Goal: Task Accomplishment & Management: Manage account settings

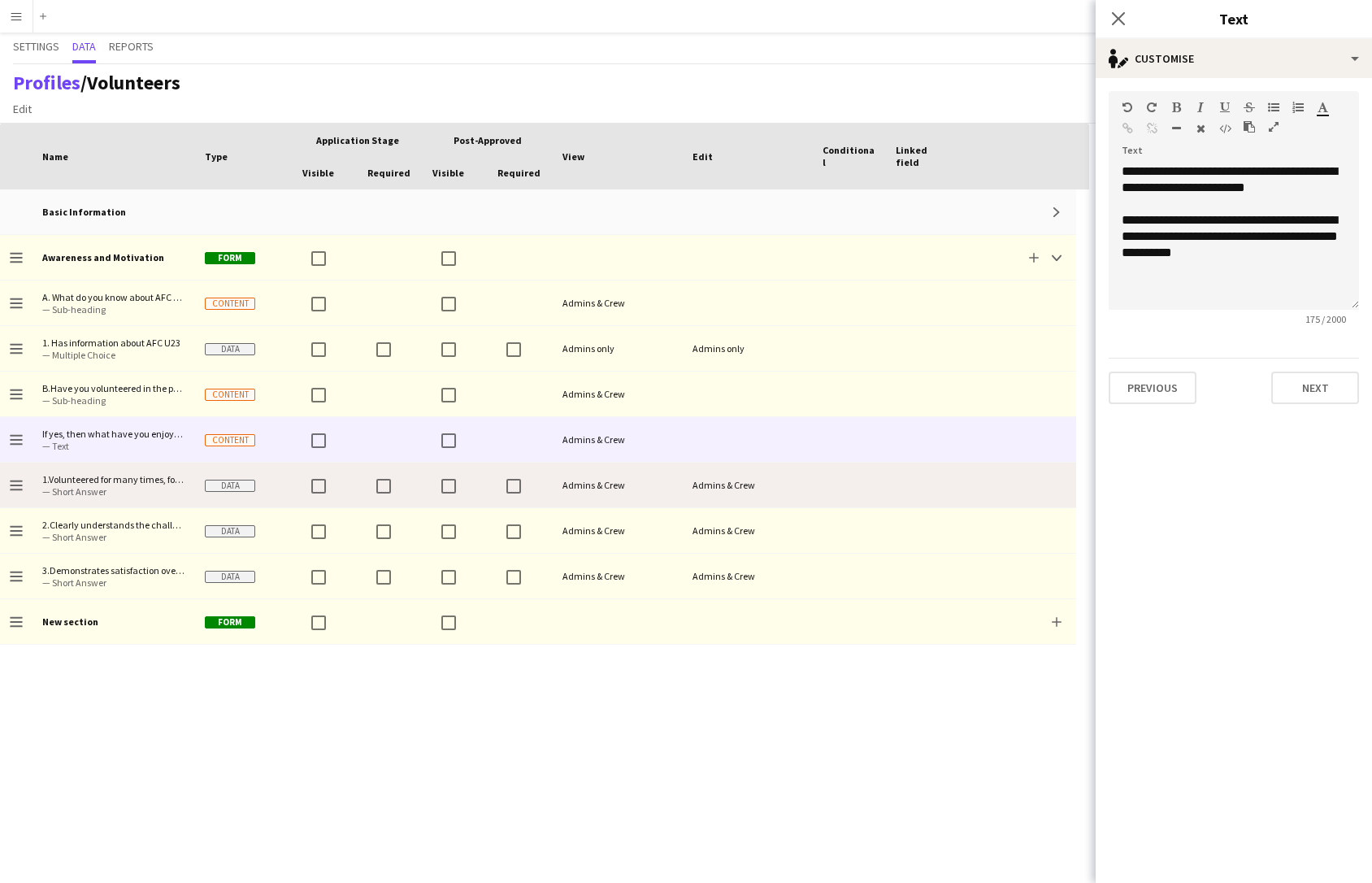
click at [699, 480] on div "Admins & Crew" at bounding box center [748, 484] width 130 height 45
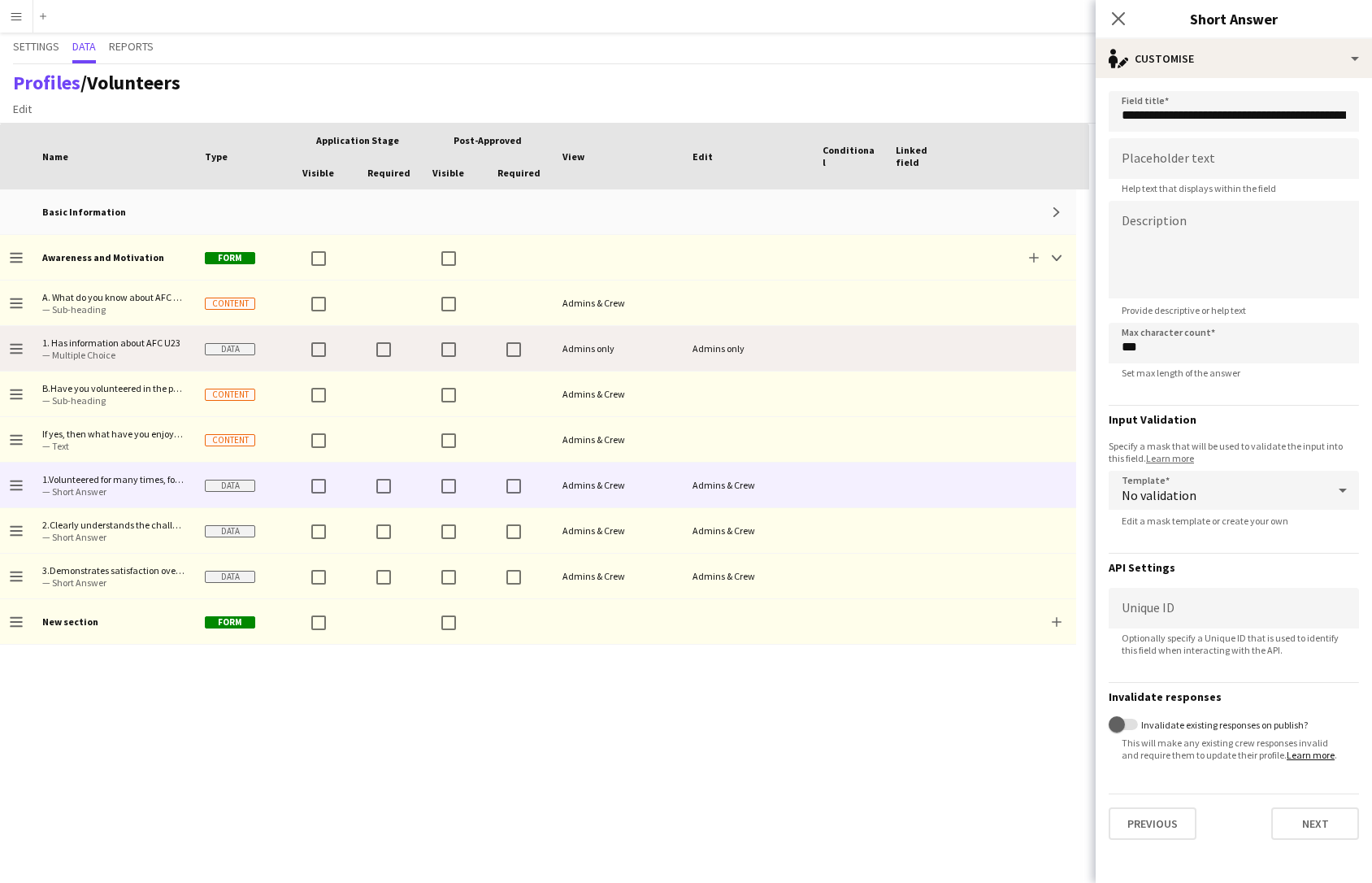
click at [682, 355] on div "Admins only" at bounding box center [618, 348] width 130 height 45
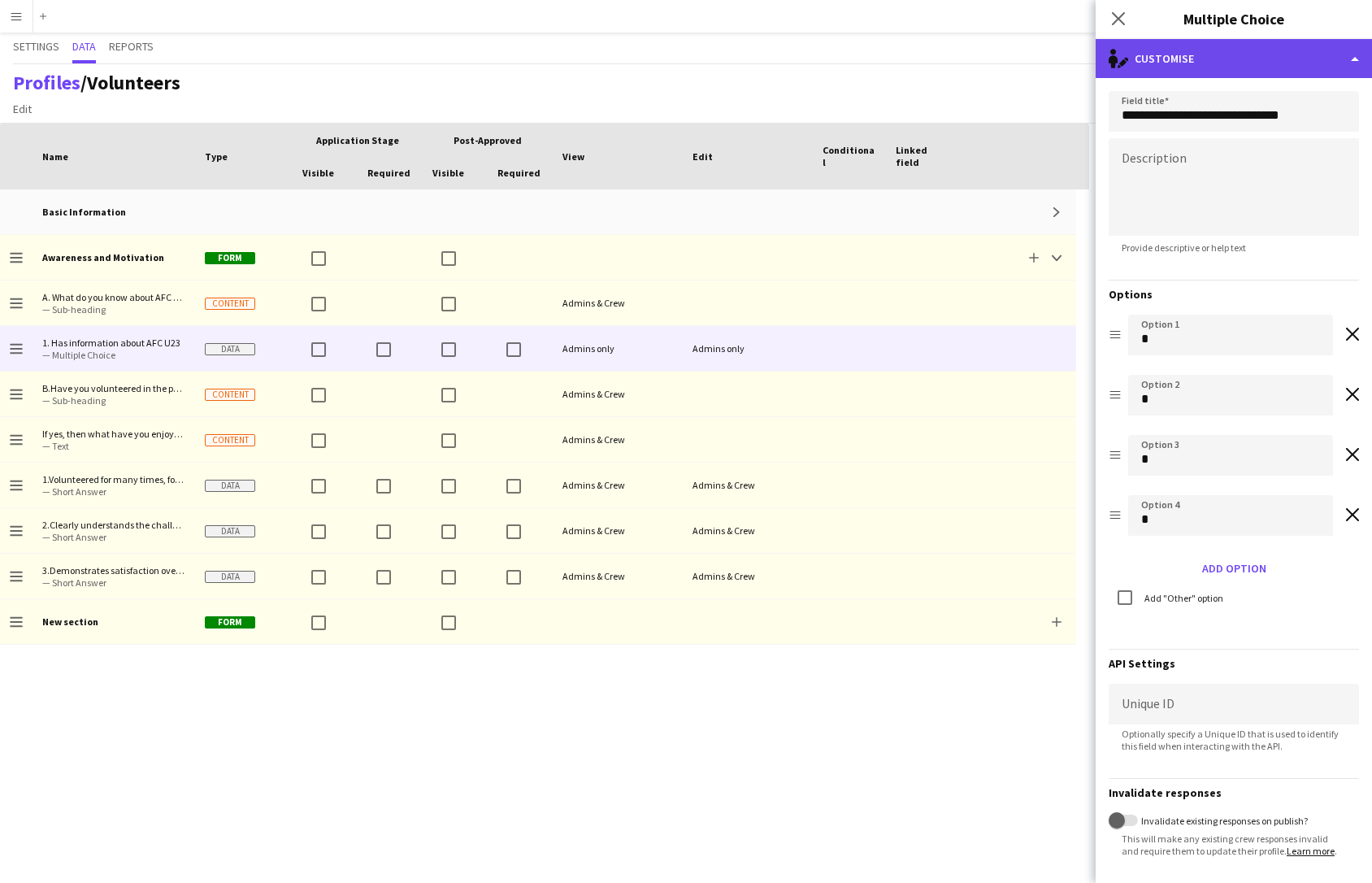
click at [1188, 63] on div "single-neutral-actions-edit-1 Customise" at bounding box center [1234, 59] width 277 height 39
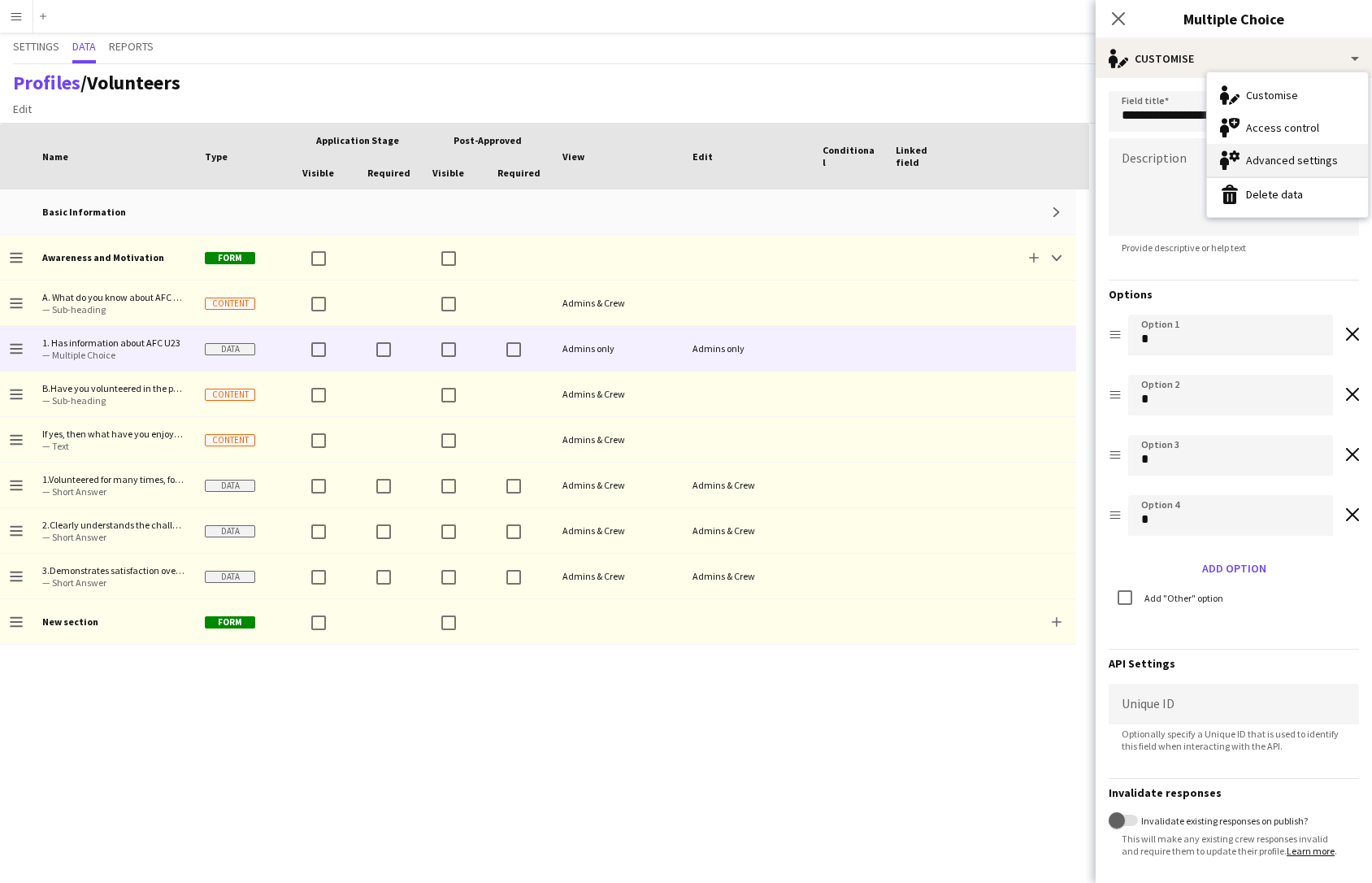
click at [1188, 158] on div "Advanced settings Advanced settings" at bounding box center [1288, 160] width 161 height 33
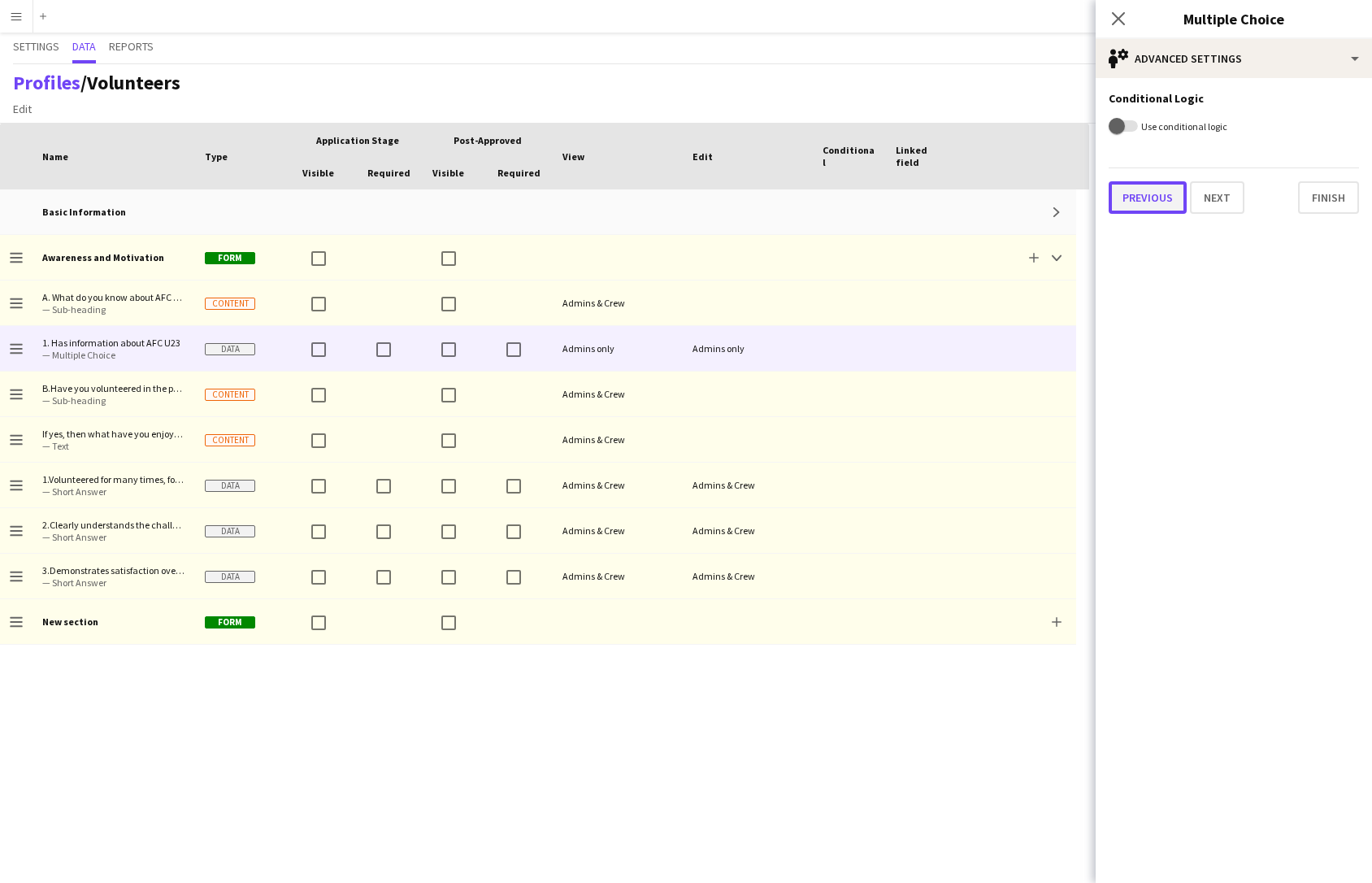
click at [1168, 192] on button "Previous" at bounding box center [1147, 198] width 78 height 33
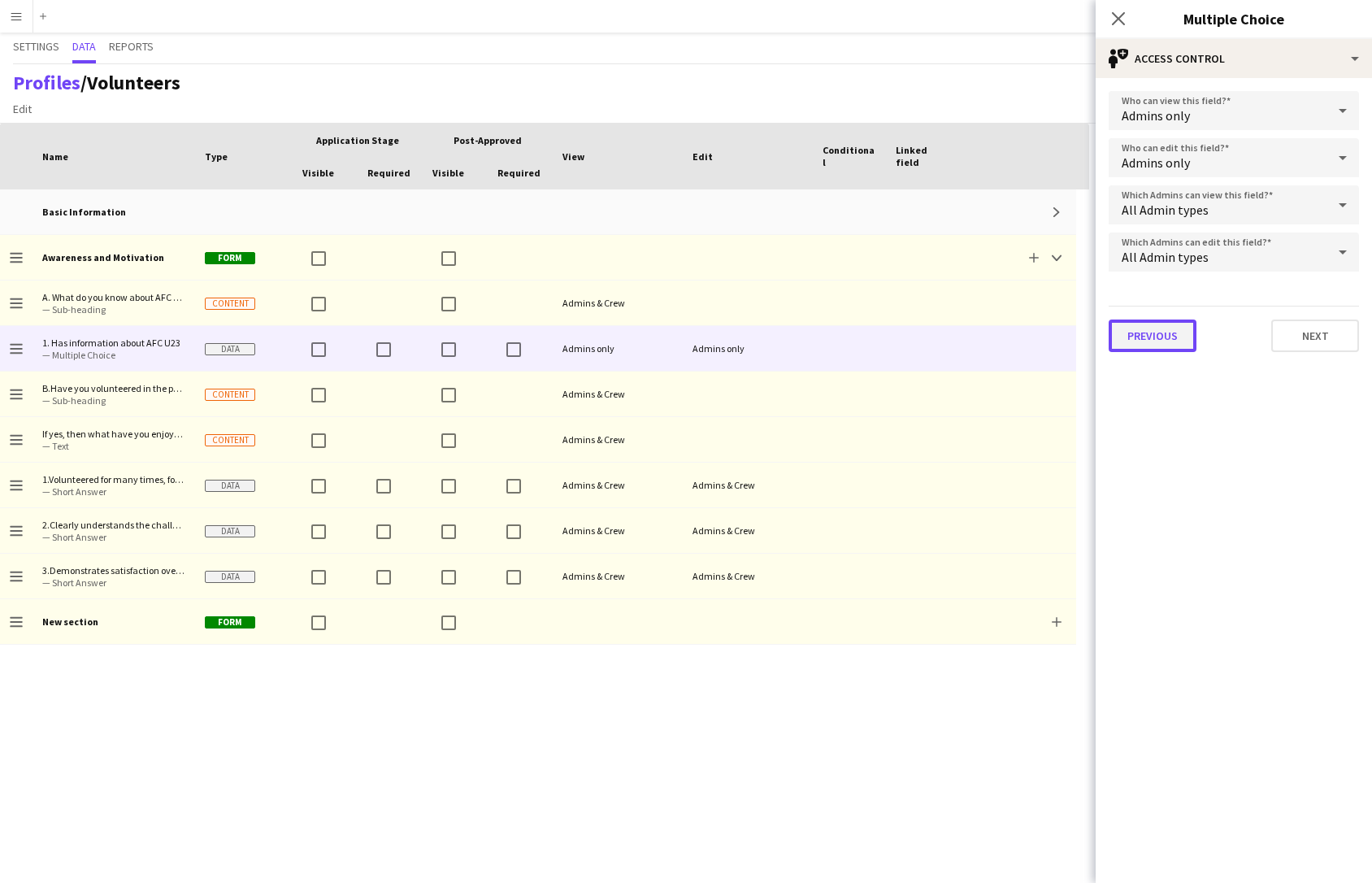
click at [1152, 324] on button "Previous" at bounding box center [1152, 336] width 88 height 33
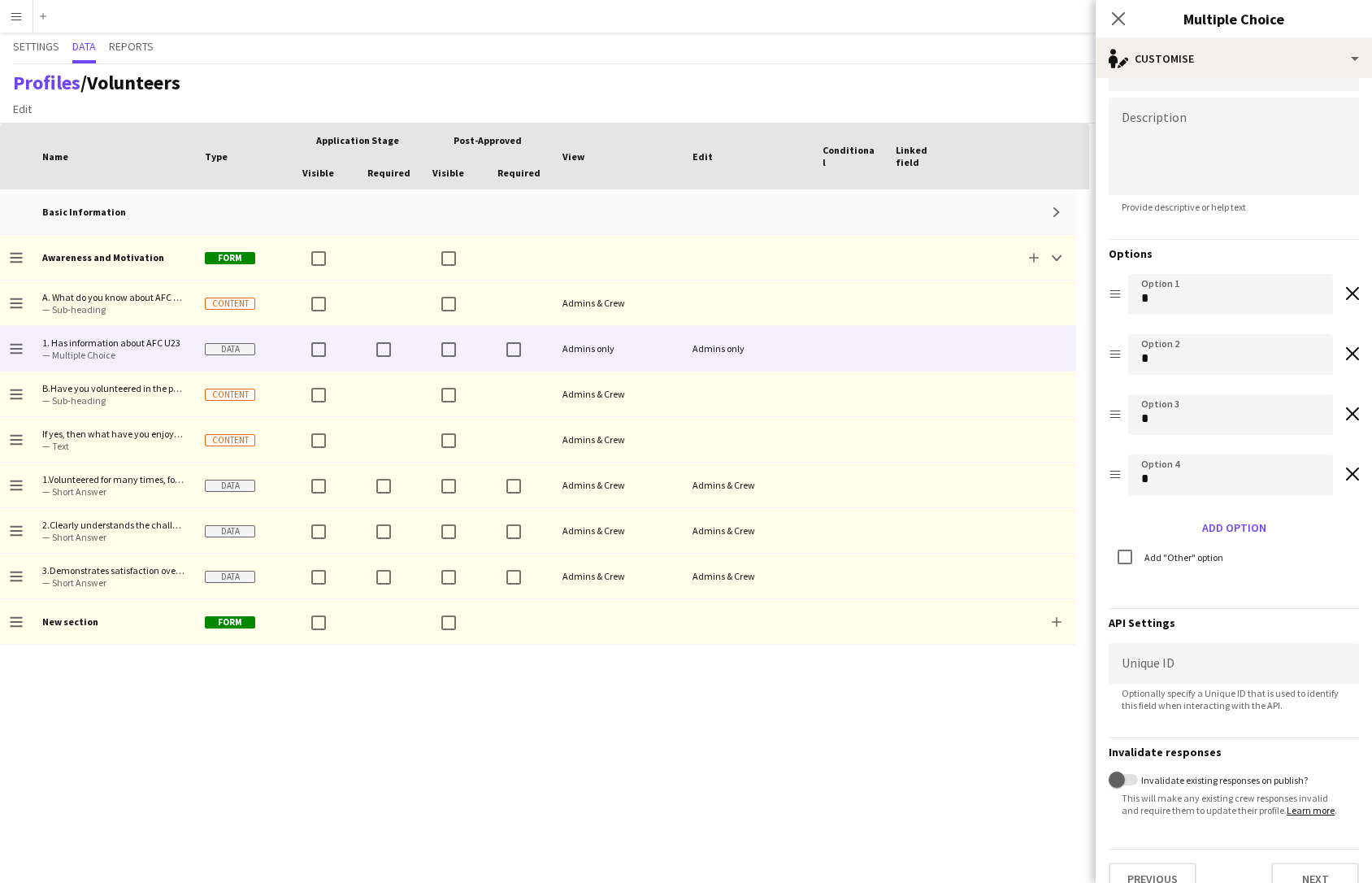
scroll to position [64, 0]
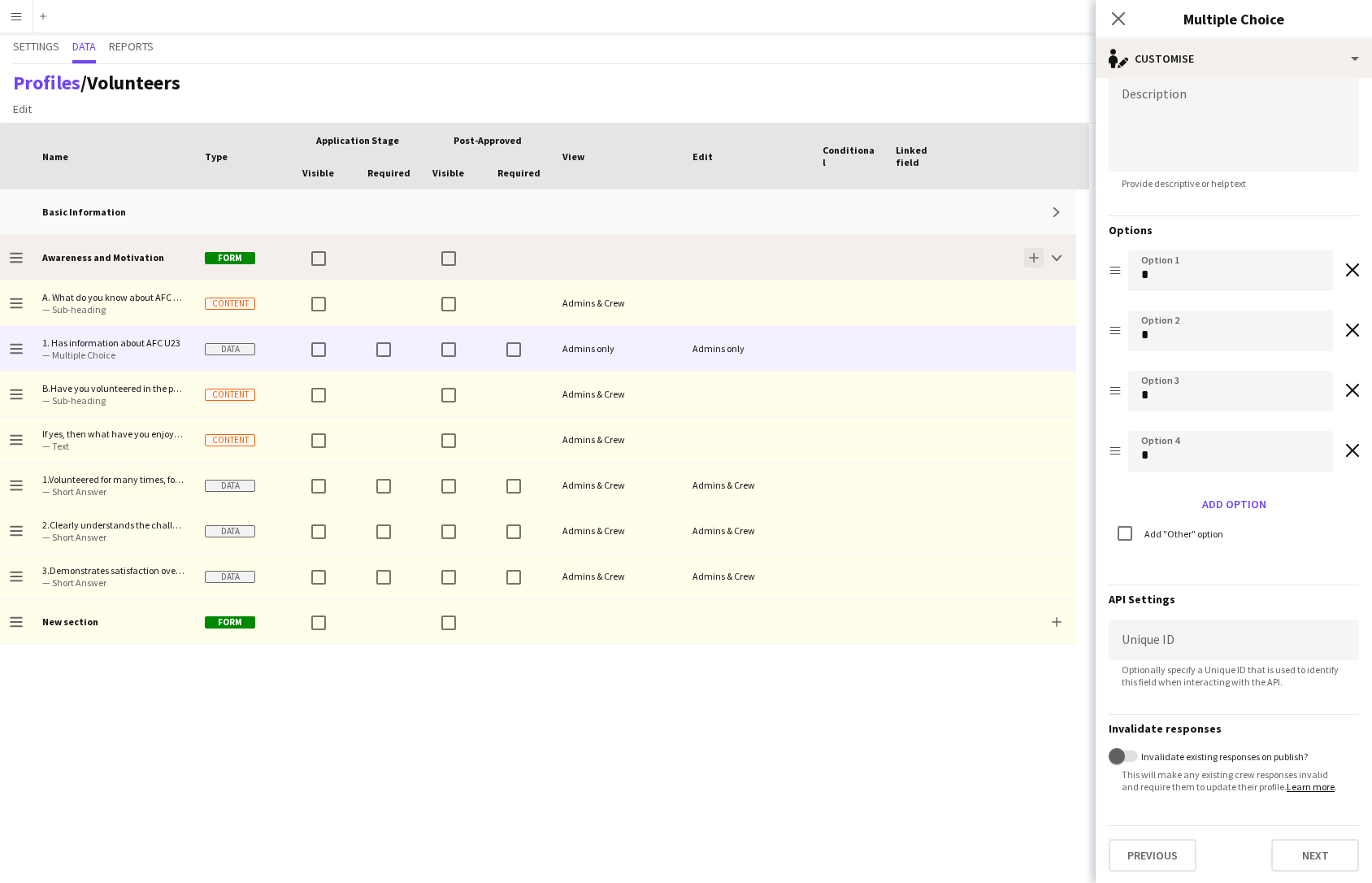
click at [1034, 259] on app-icon "Add" at bounding box center [1034, 258] width 10 height 10
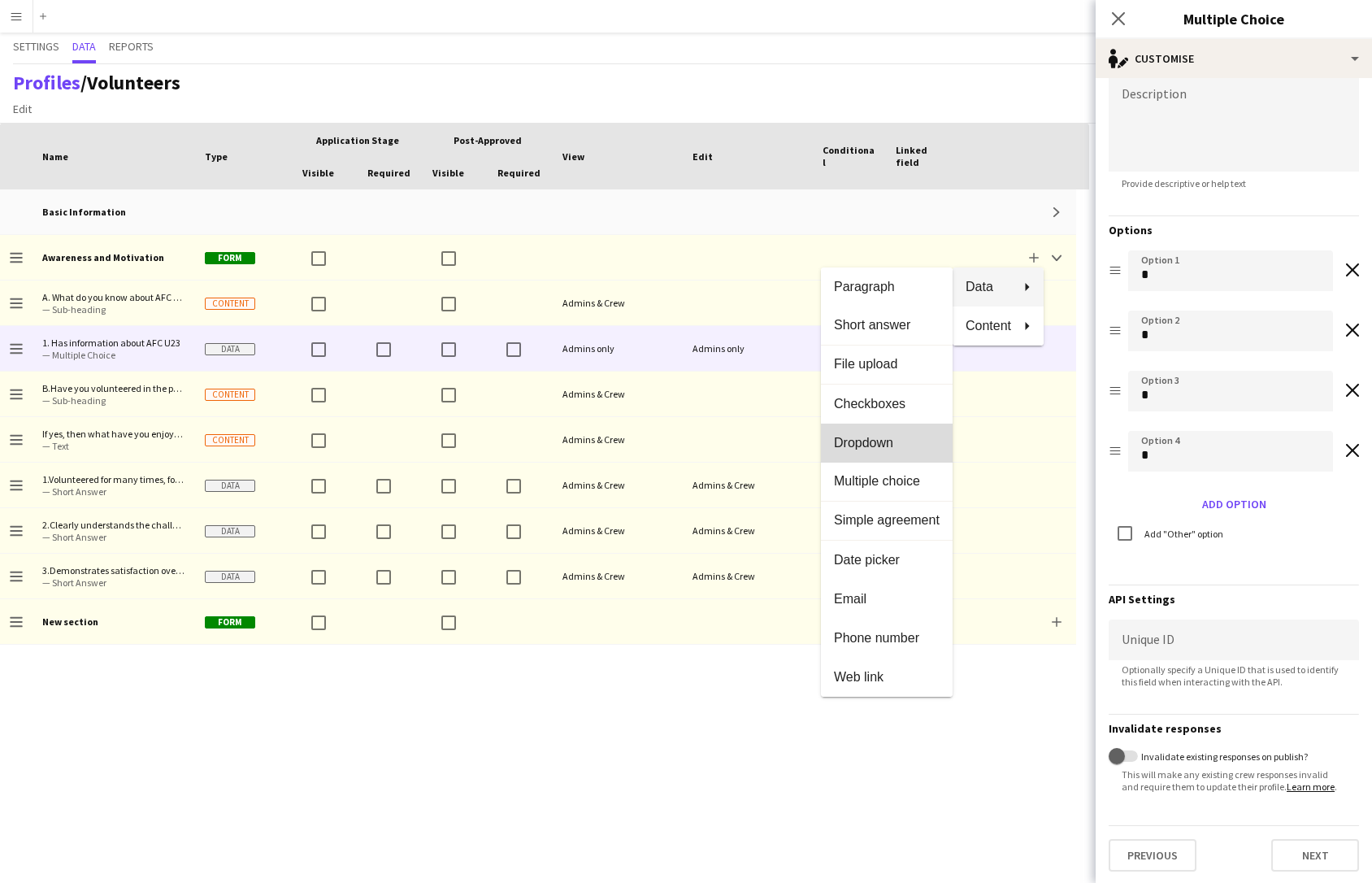
click at [884, 435] on span "Dropdown" at bounding box center [886, 443] width 106 height 15
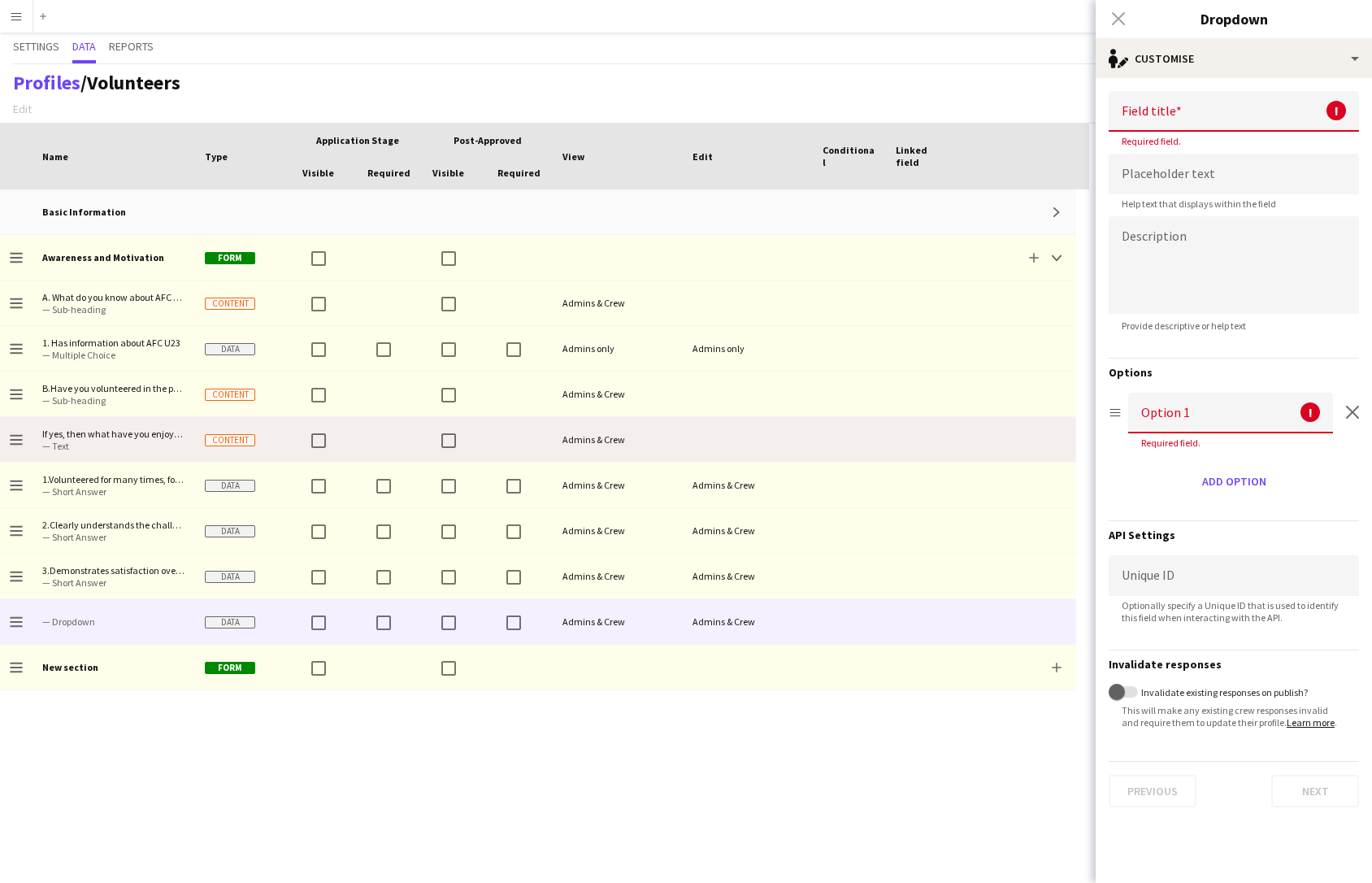
scroll to position [0, 0]
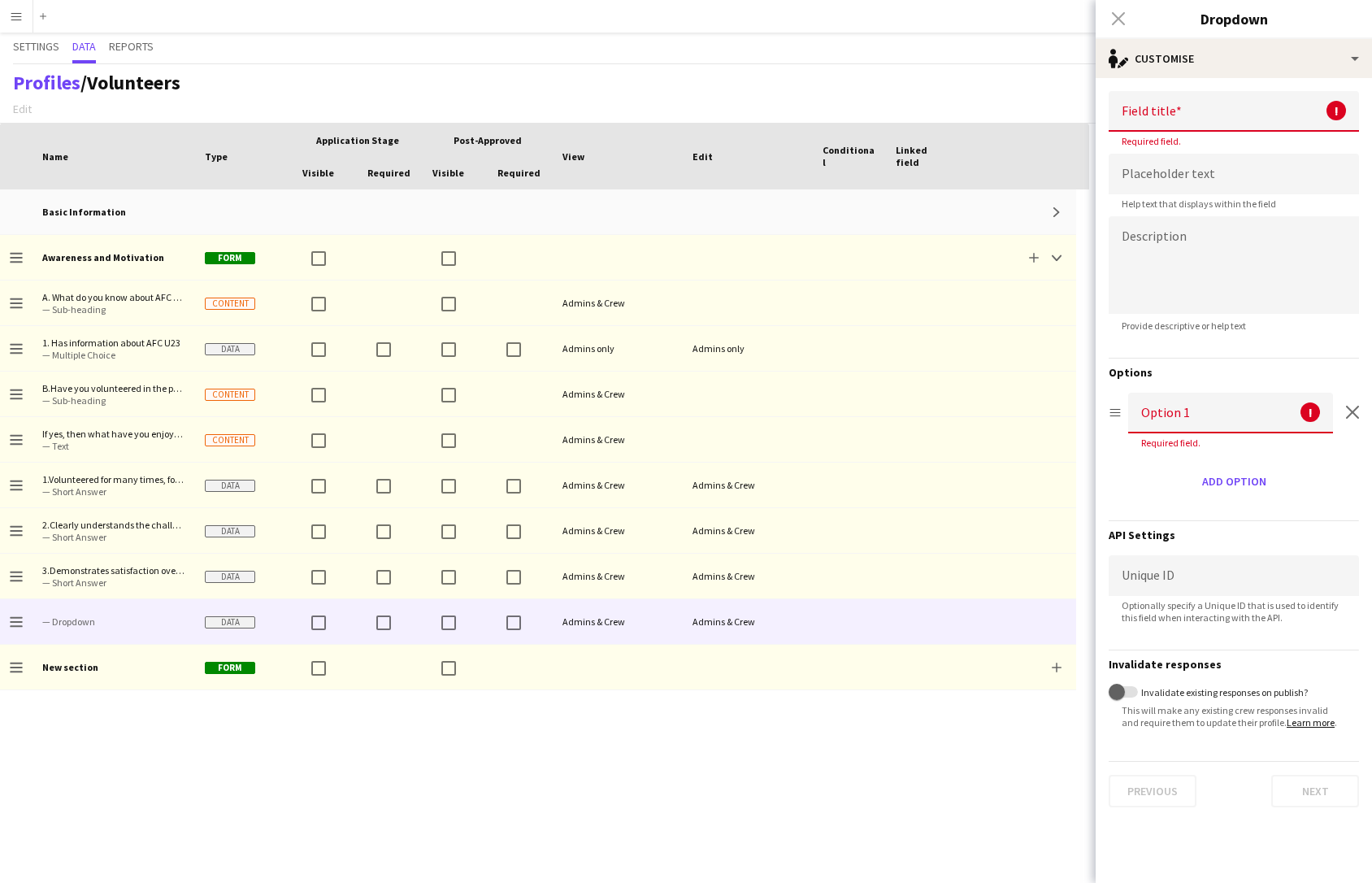
click at [1188, 664] on h3 "Invalidate responses" at bounding box center [1234, 665] width 250 height 15
copy form "Invalidate responses Invalidate existing responses on publish?"
click at [1164, 714] on span "This will make any existing crew responses invalid and require them to update t…" at bounding box center [1234, 716] width 250 height 25
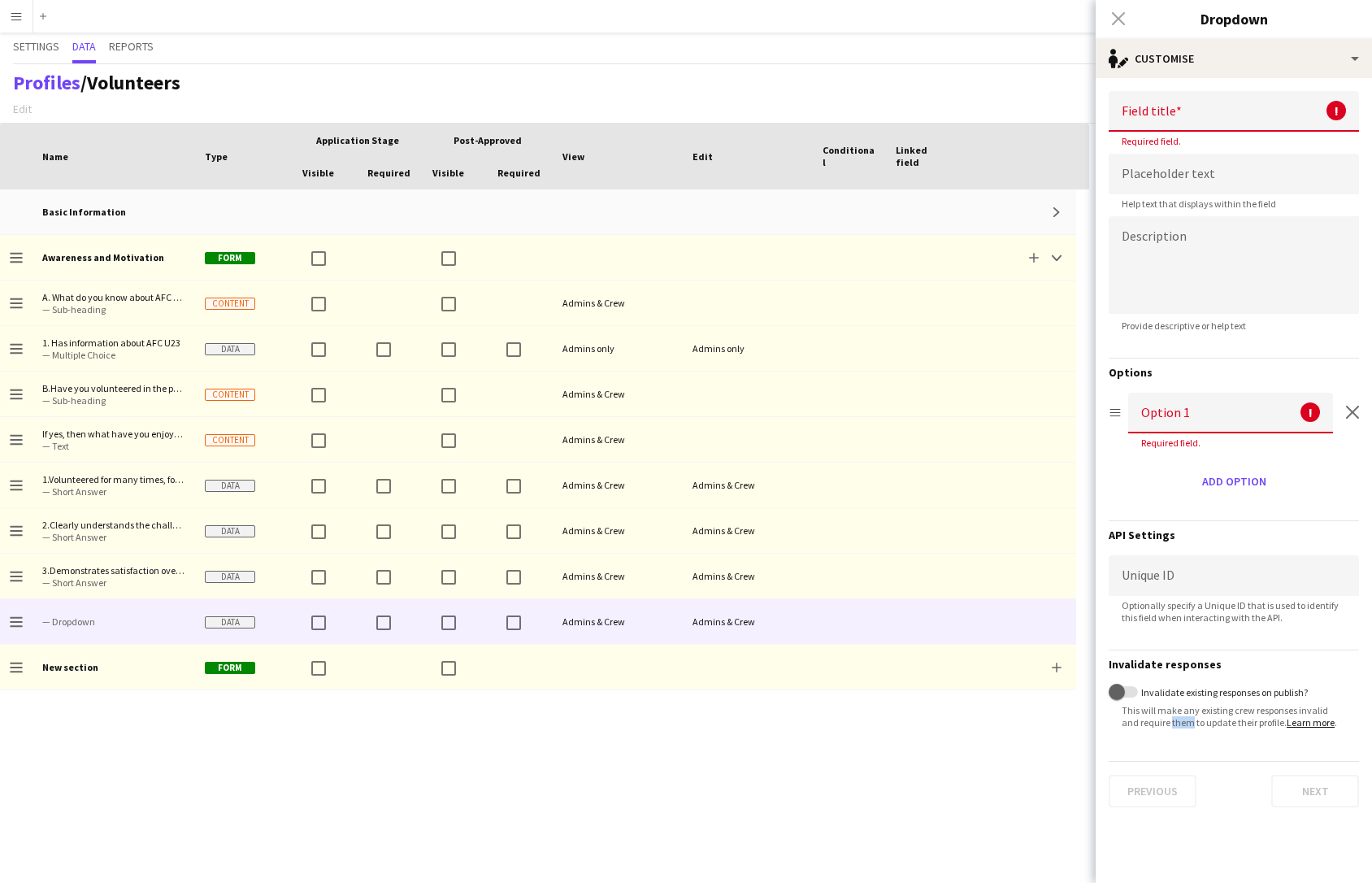
click at [1164, 714] on span "This will make any existing crew responses invalid and require them to update t…" at bounding box center [1234, 716] width 250 height 25
copy span "This will make any existing crew responses invalid and require them to update t…"
click at [1188, 690] on label "Invalidate existing responses on publish?" at bounding box center [1223, 692] width 170 height 12
click at [1138, 690] on button "Invalidate existing responses on publish?" at bounding box center [1123, 692] width 29 height 11
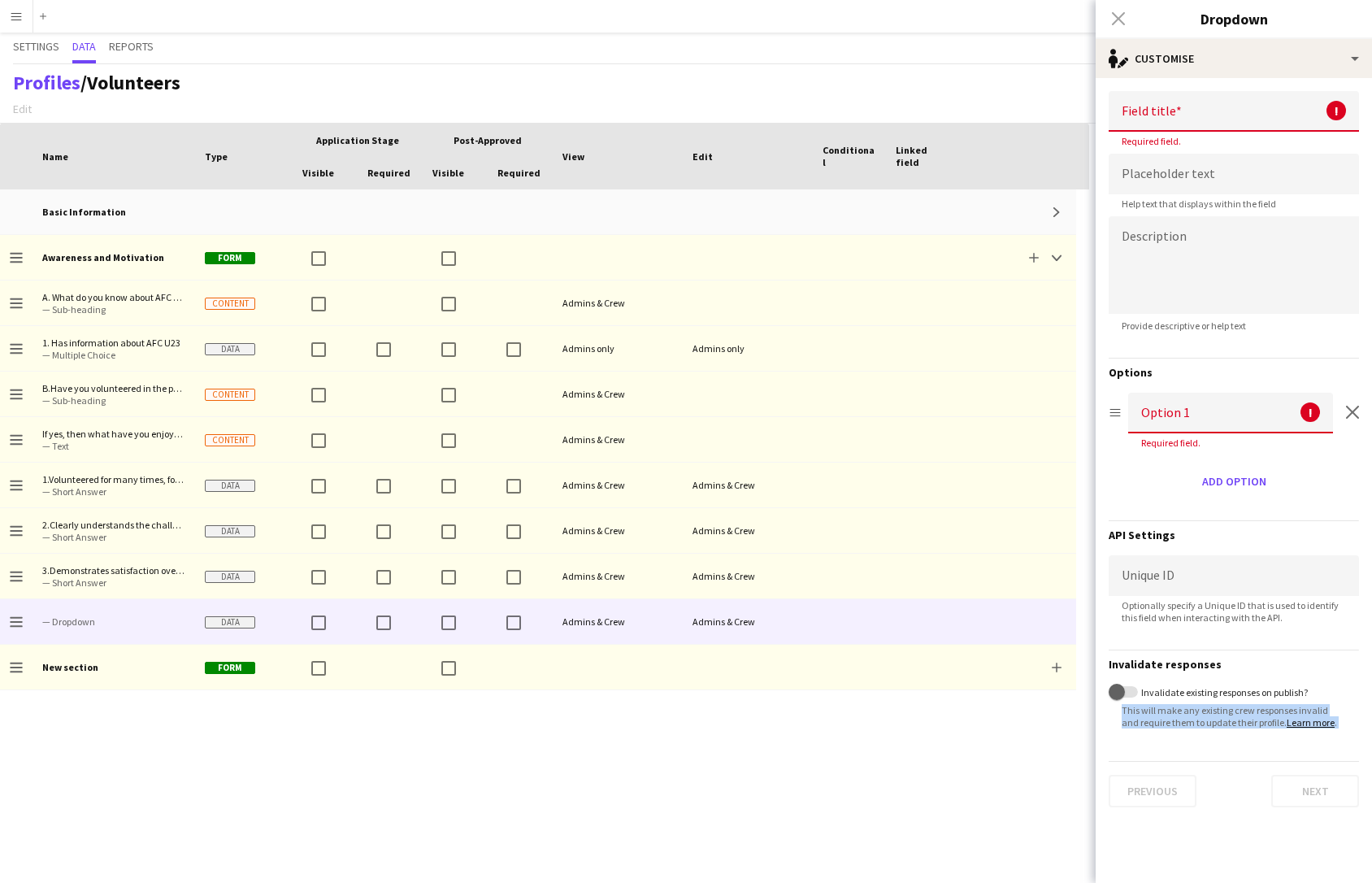
click at [1188, 690] on label "Invalidate existing responses on publish?" at bounding box center [1223, 692] width 170 height 12
click at [1138, 690] on button "Invalidate existing responses on publish?" at bounding box center [1123, 692] width 29 height 11
click at [1188, 690] on label "Invalidate existing responses on publish?" at bounding box center [1223, 692] width 170 height 12
click at [1138, 690] on button "Invalidate existing responses on publish?" at bounding box center [1123, 692] width 29 height 11
click at [1188, 695] on label "Invalidate existing responses on publish?" at bounding box center [1223, 692] width 170 height 12
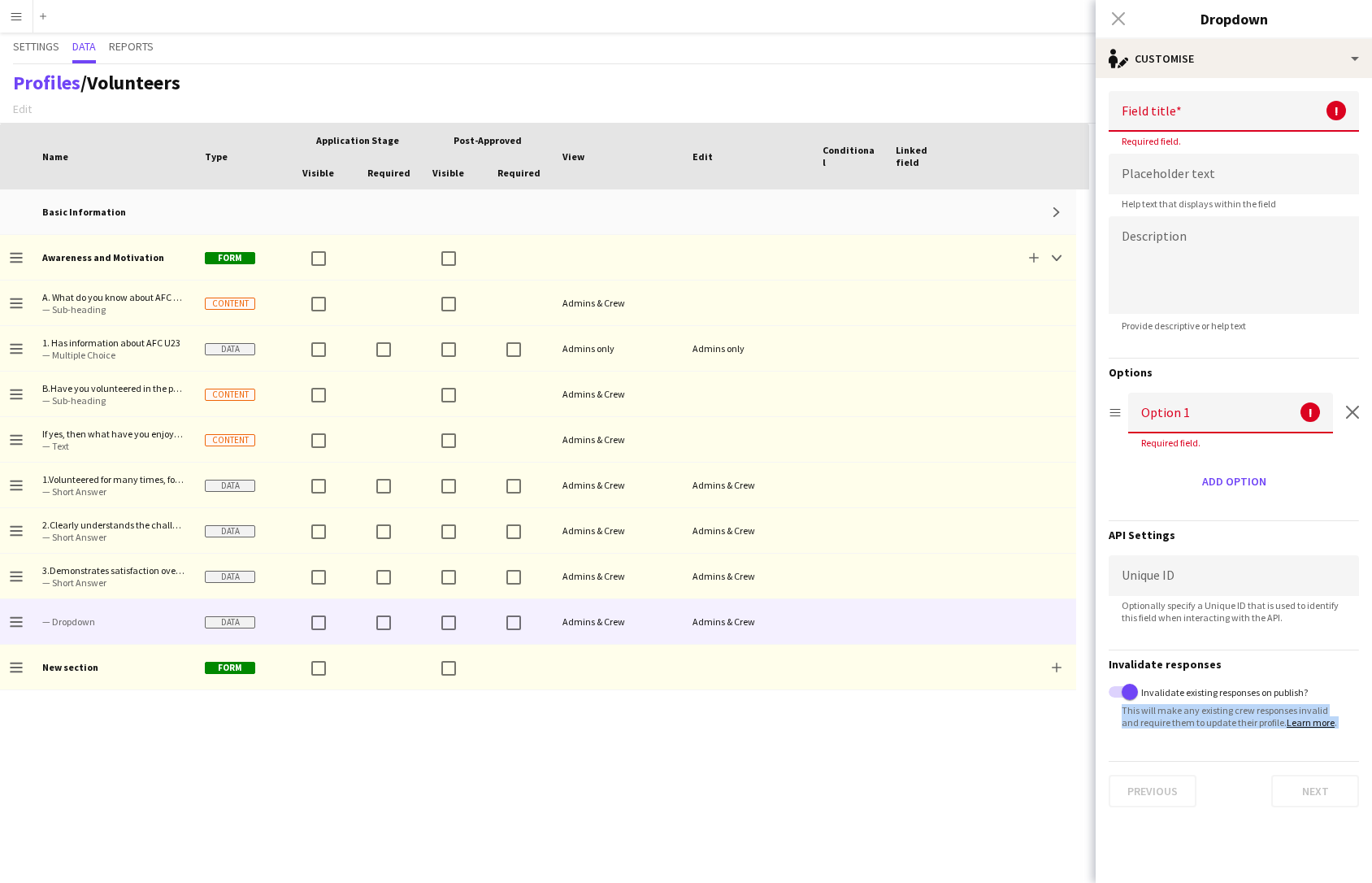
click at [1138, 695] on button "Invalidate existing responses on publish?" at bounding box center [1123, 692] width 29 height 11
drag, startPoint x: 1313, startPoint y: 693, endPoint x: 1155, endPoint y: 696, distance: 158.0
click at [1155, 696] on div "Invalidate existing responses on publish?" at bounding box center [1234, 693] width 250 height 16
drag, startPoint x: 1282, startPoint y: 617, endPoint x: 1117, endPoint y: 606, distance: 165.4
click at [1117, 606] on span "Optionally specify a Unique ID that is used to identify this field when interac…" at bounding box center [1234, 611] width 250 height 25
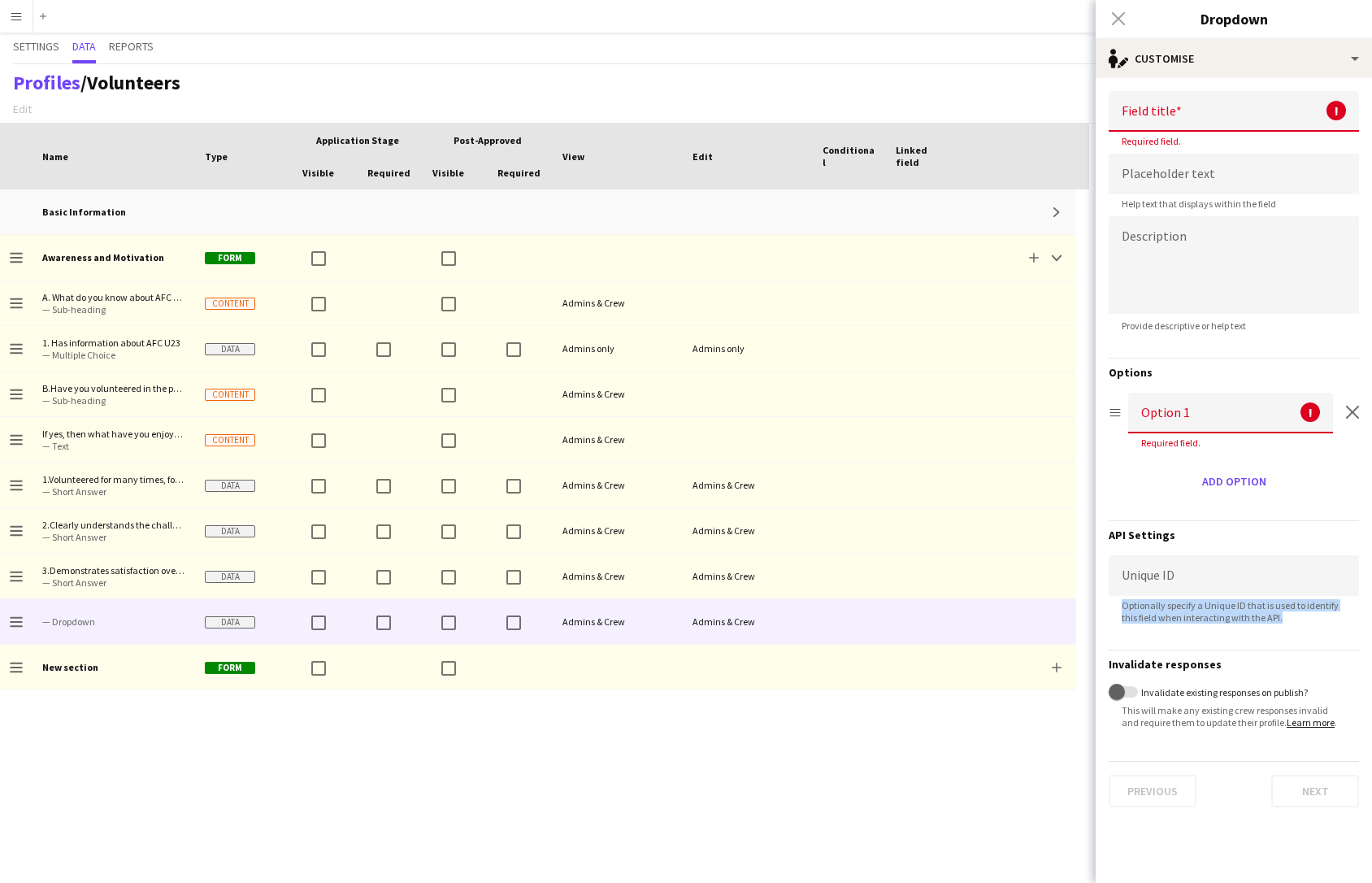
copy span "Optionally specify a Unique ID that is used to identify this field when interac…"
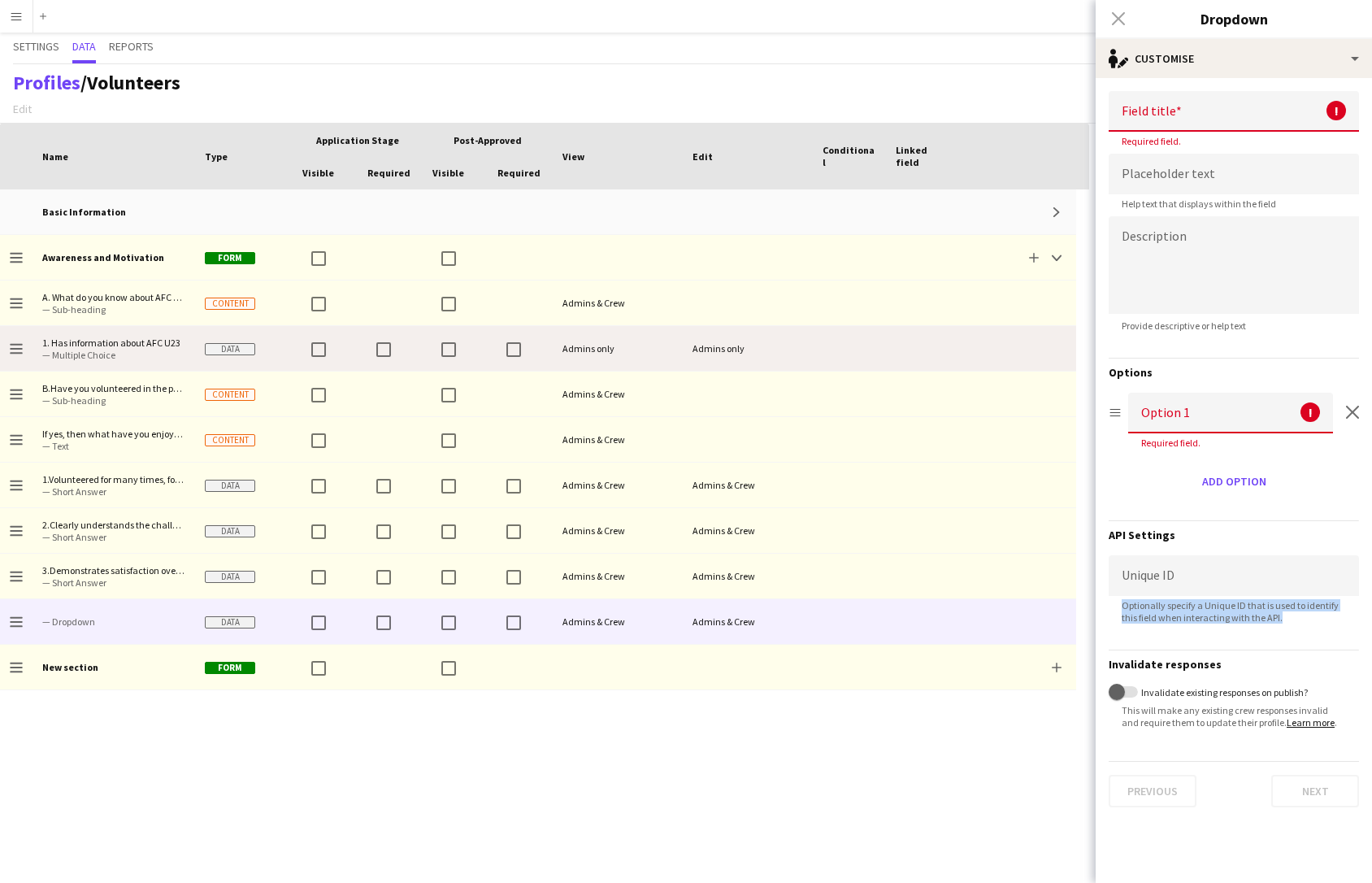
click at [101, 362] on span "1. Has information about AFC U23 — Multiple Choice" at bounding box center [114, 348] width 143 height 45
click at [95, 354] on span "— Multiple Choice" at bounding box center [114, 354] width 143 height 12
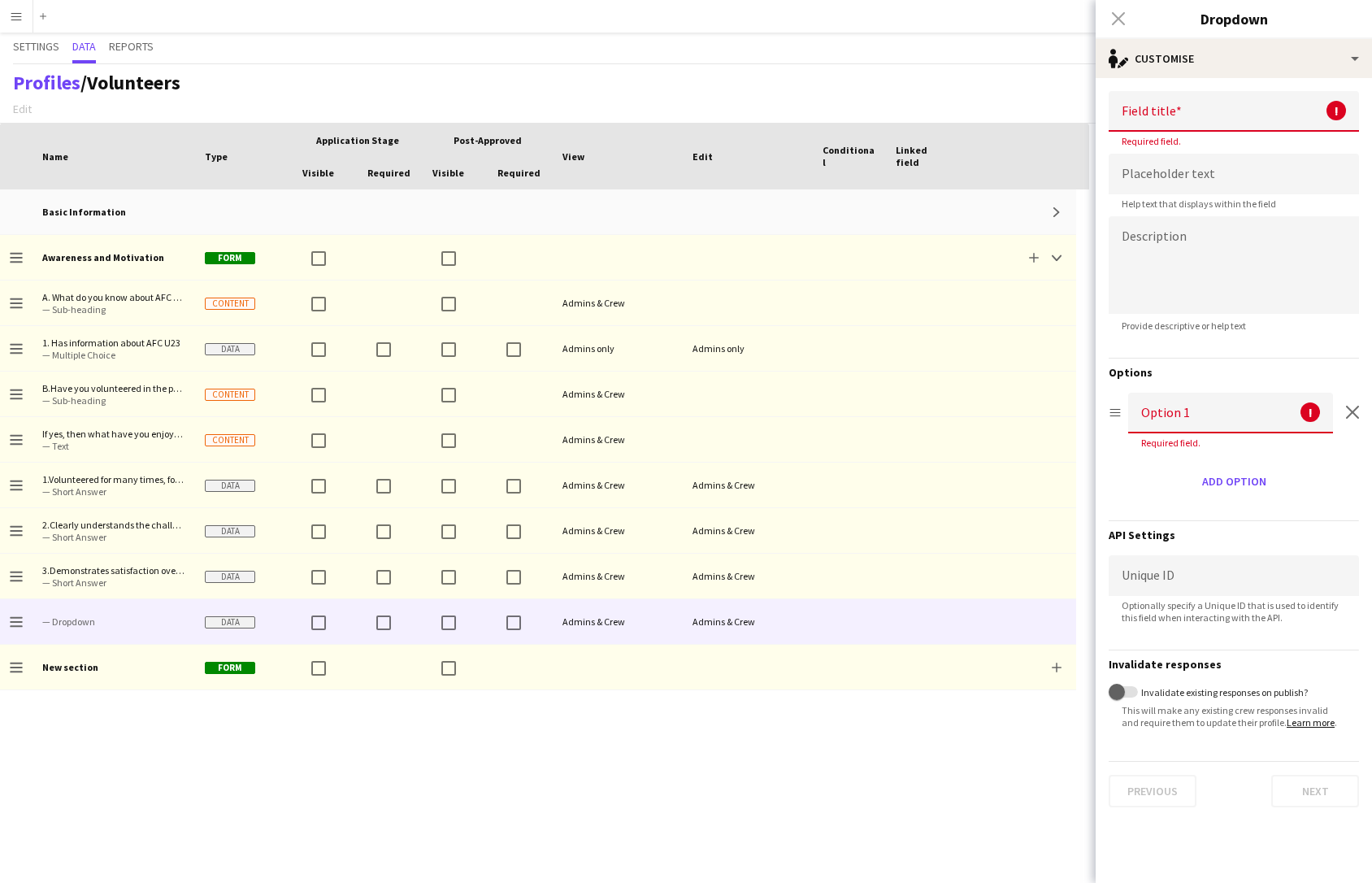
click at [1120, 21] on div "Close pop-in" at bounding box center [1118, 19] width 46 height 38
click at [1188, 121] on input at bounding box center [1234, 111] width 250 height 41
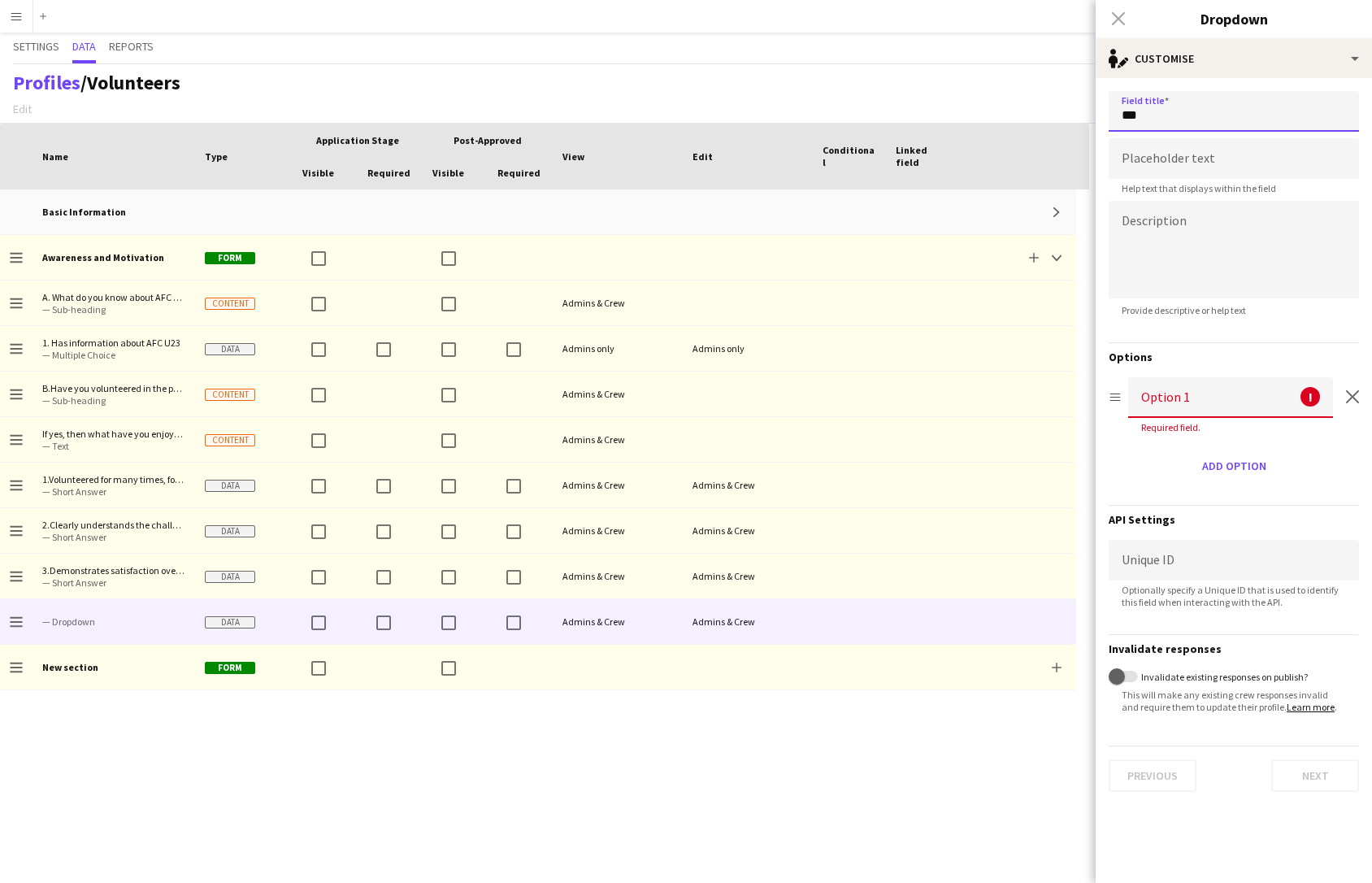
type input "***"
click at [1172, 406] on input at bounding box center [1230, 398] width 205 height 41
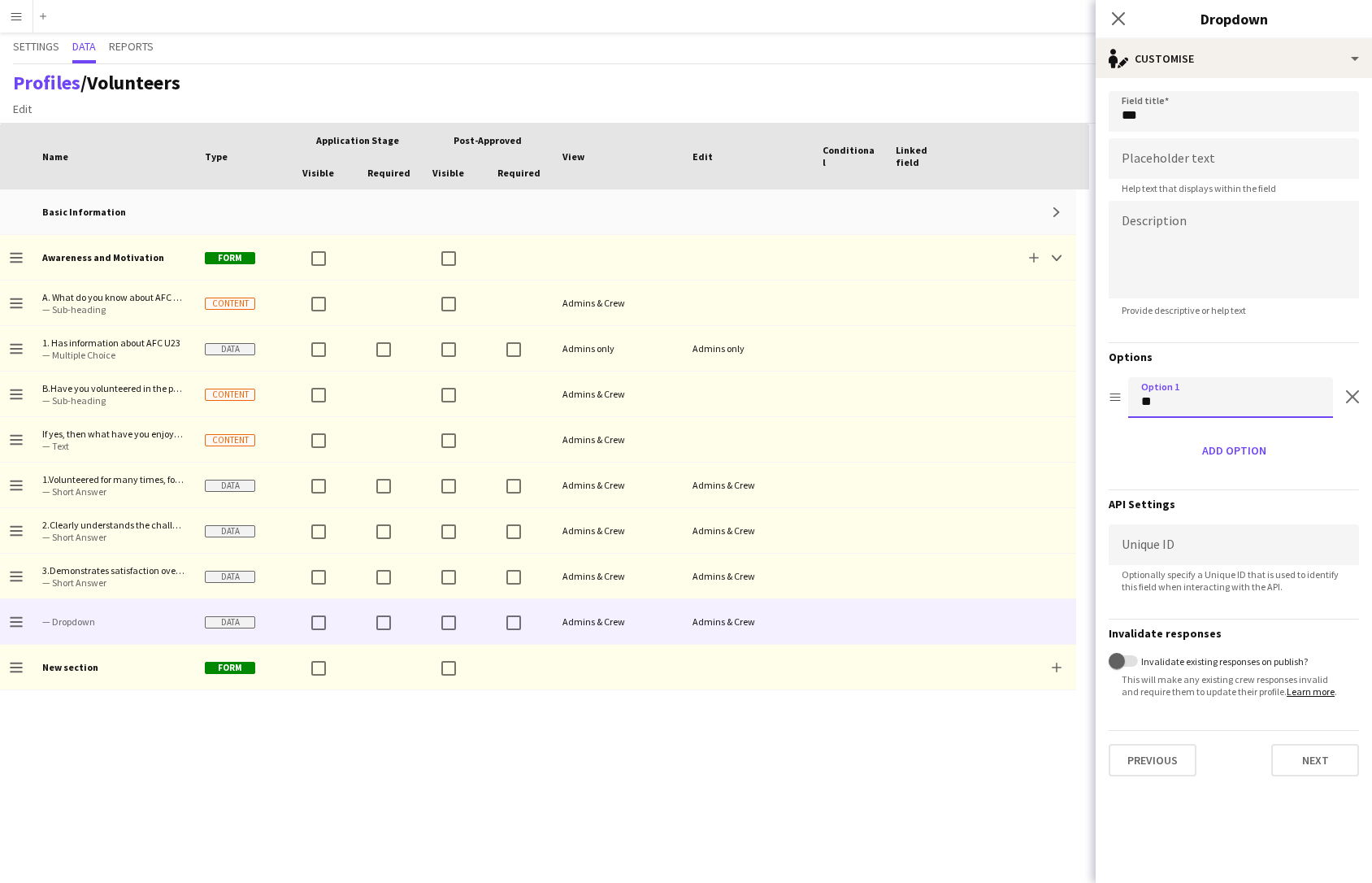
type input "**"
click at [951, 475] on div at bounding box center [922, 484] width 73 height 45
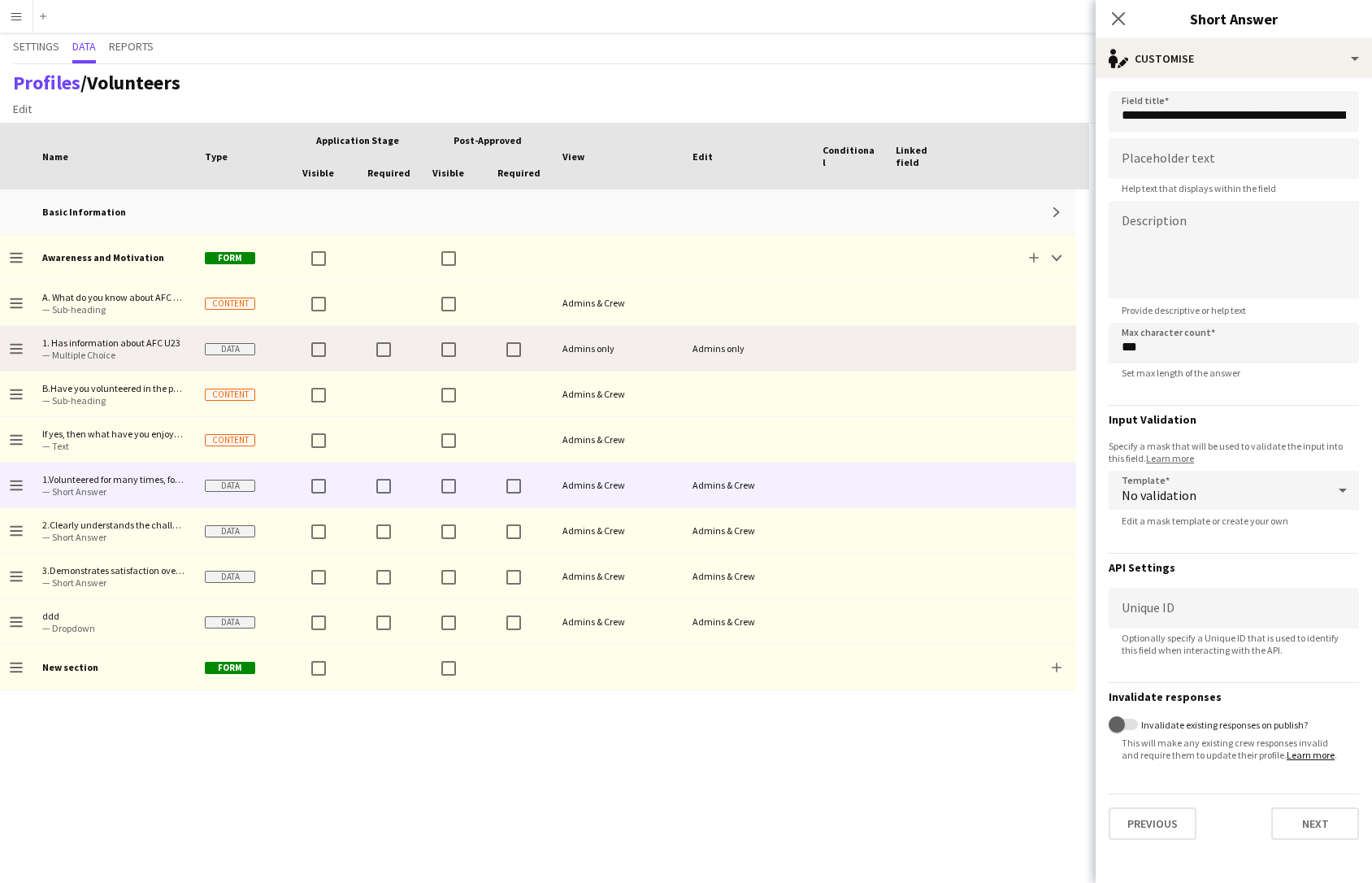
click at [589, 358] on div "Admins only" at bounding box center [618, 348] width 130 height 45
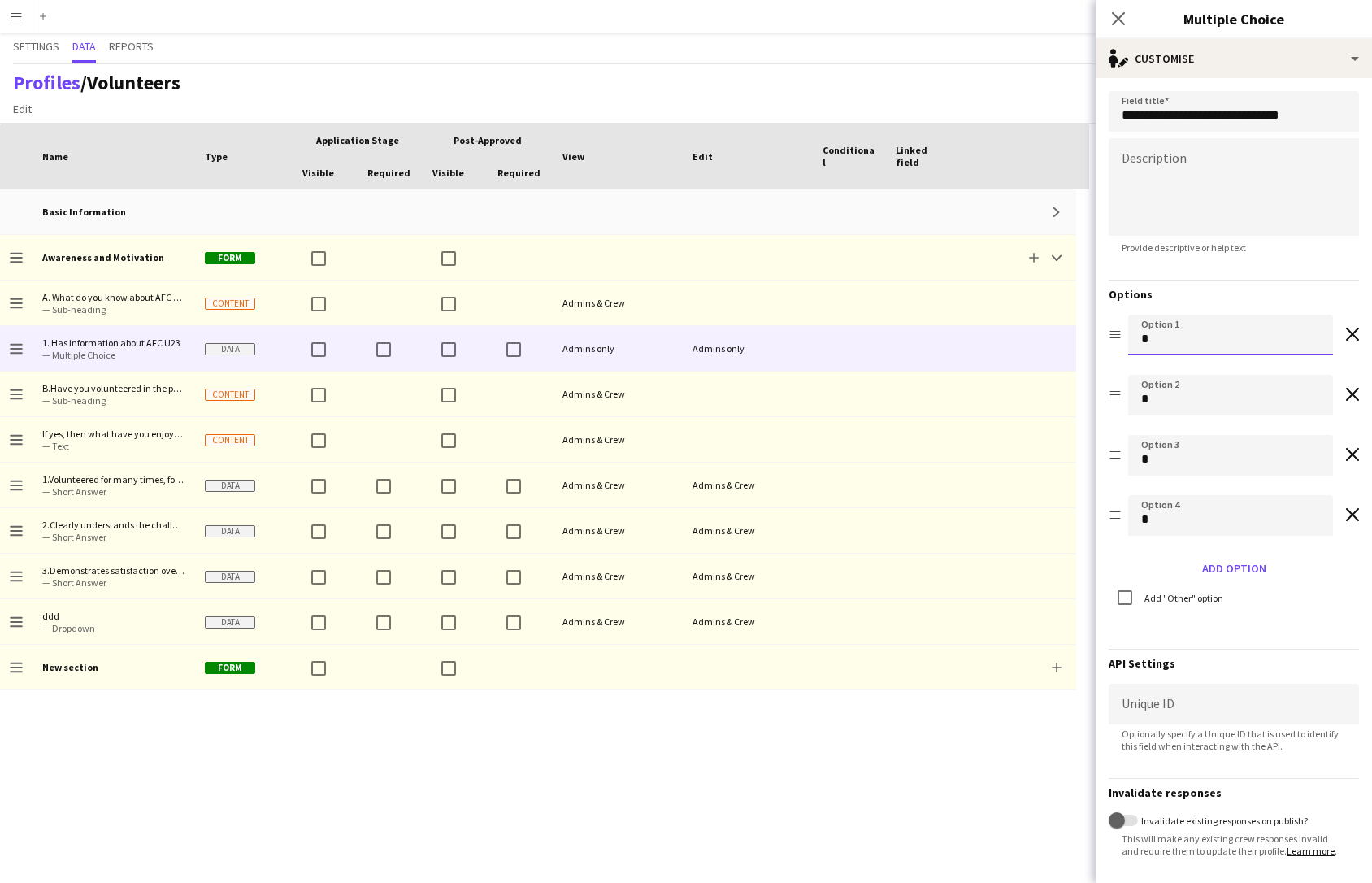
click at [1184, 328] on input "*" at bounding box center [1230, 336] width 205 height 41
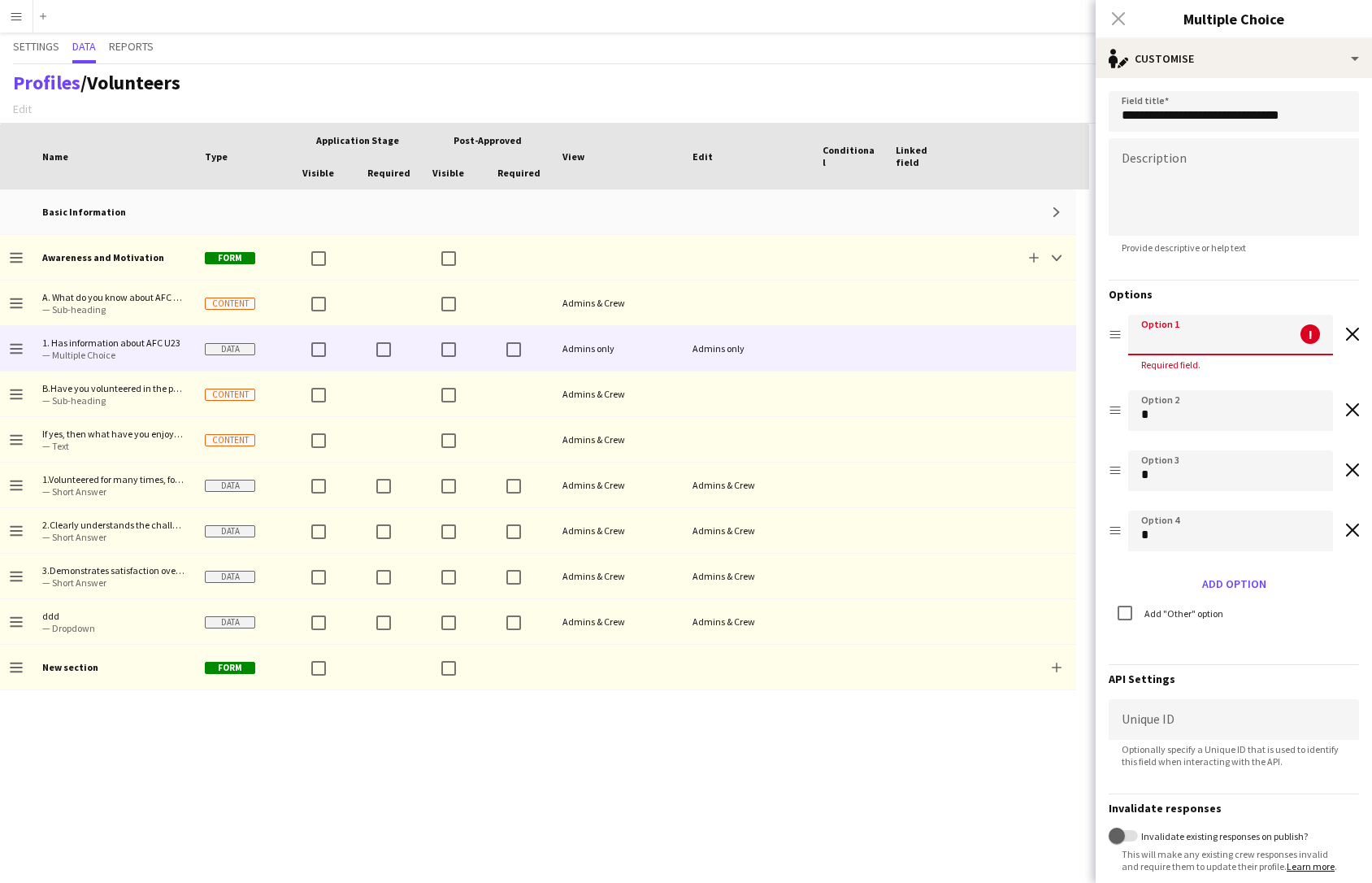
click at [1188, 346] on form "**********" at bounding box center [1234, 520] width 277 height 886
click at [41, 78] on link "Profiles" at bounding box center [47, 82] width 67 height 25
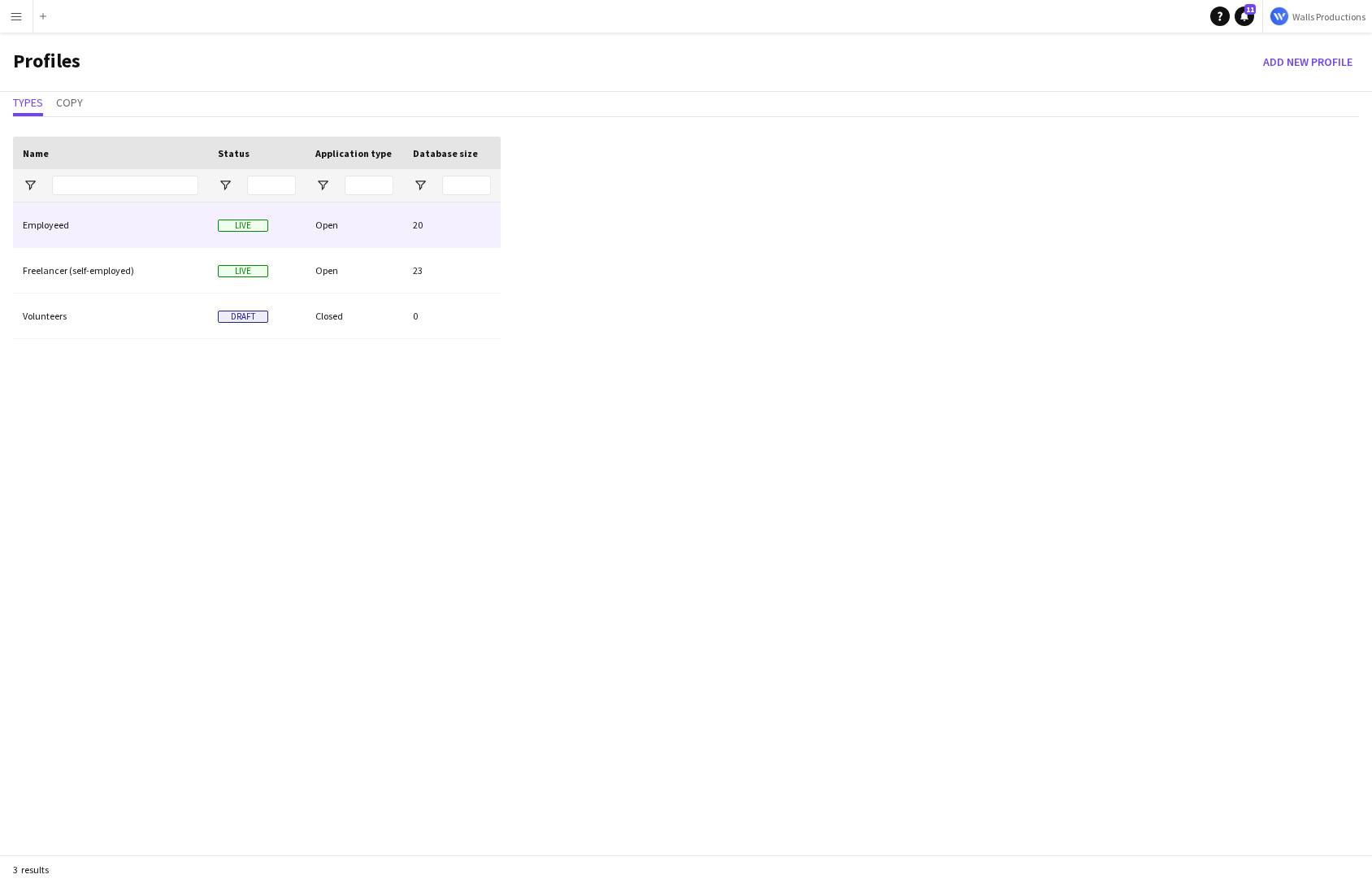
click at [83, 219] on div "Employeed" at bounding box center [110, 224] width 195 height 45
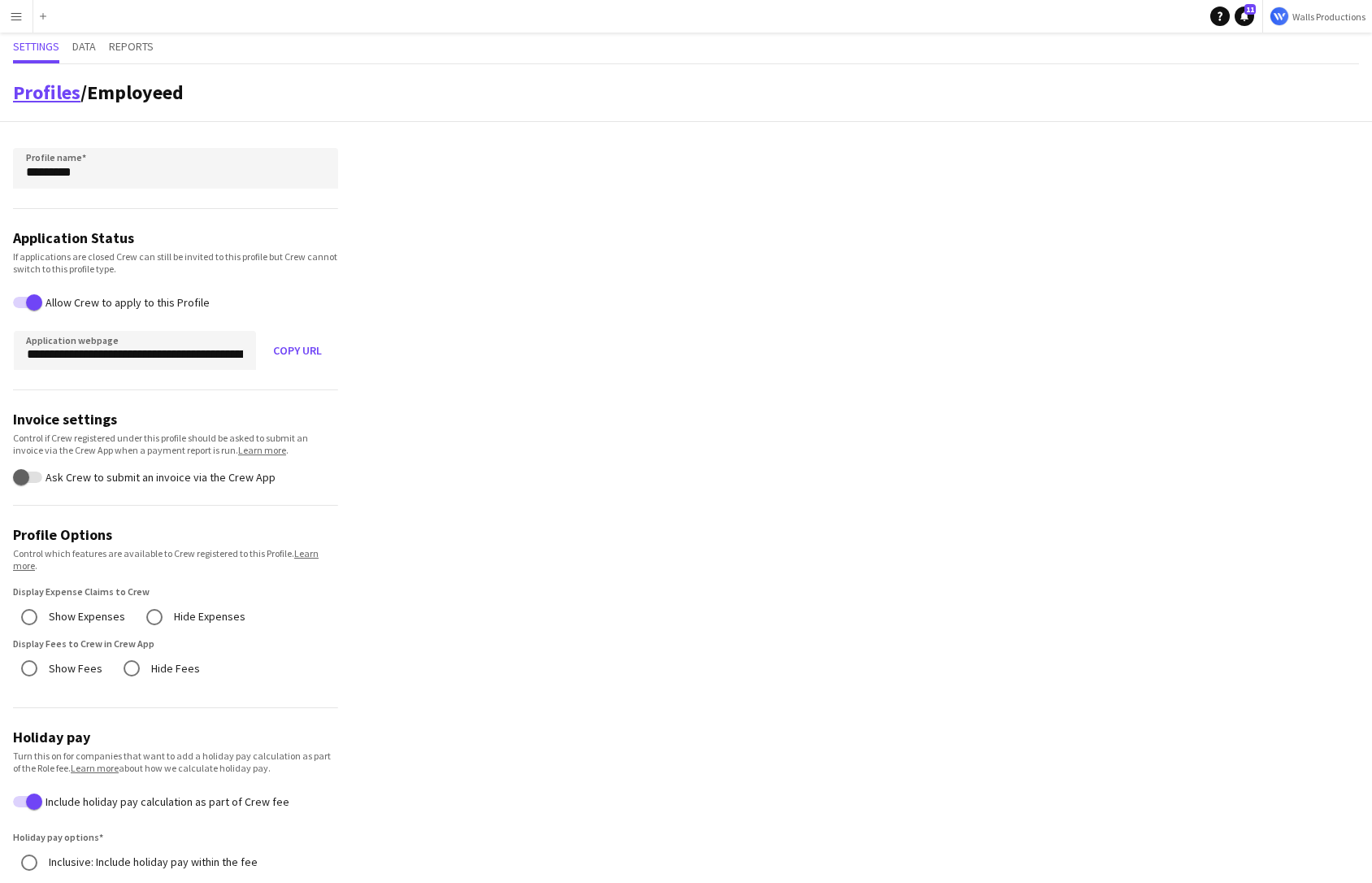
click at [28, 93] on link "Profiles" at bounding box center [47, 92] width 67 height 25
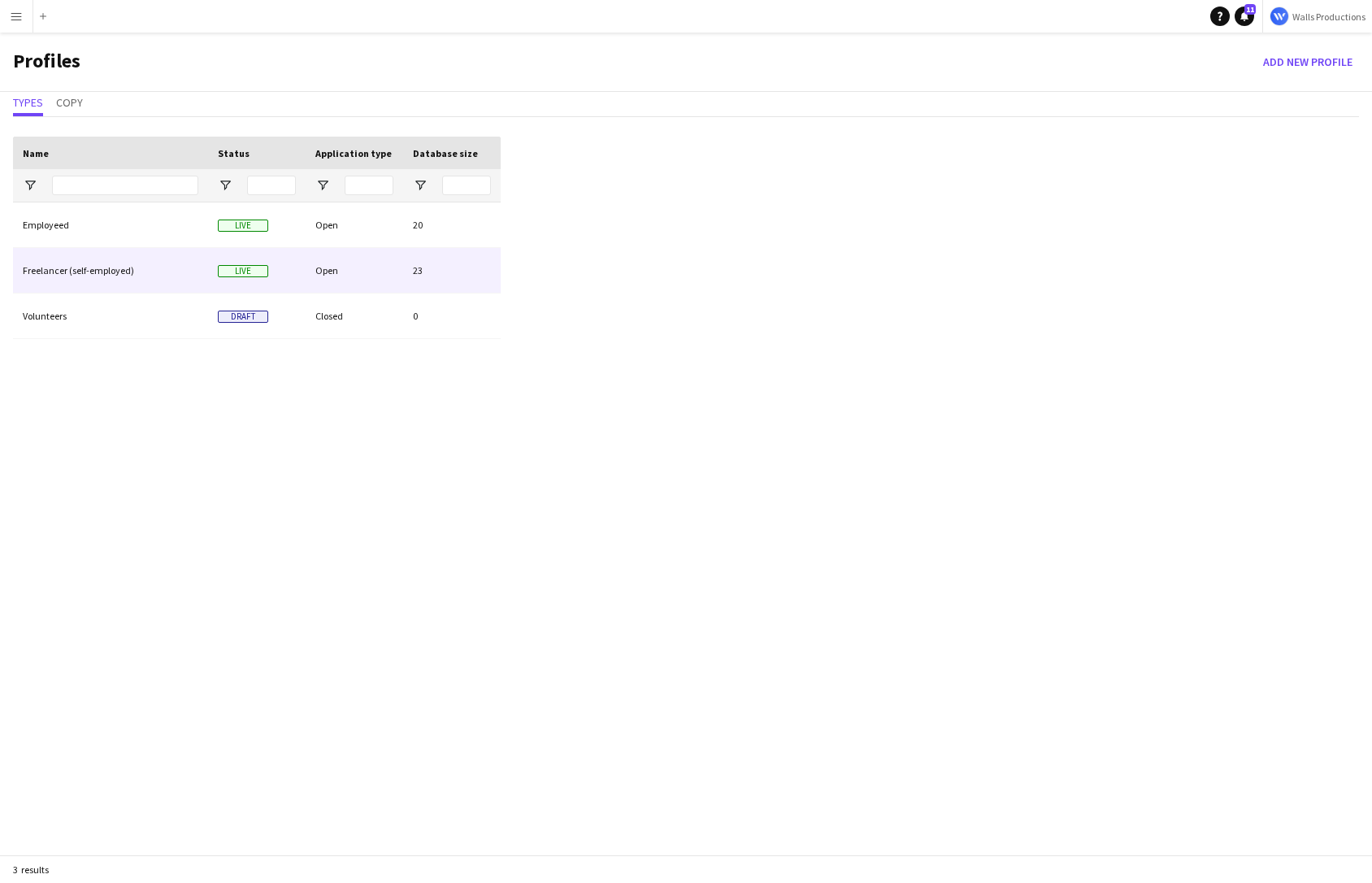
click at [70, 267] on div "Freelancer (self-employed)" at bounding box center [110, 270] width 195 height 45
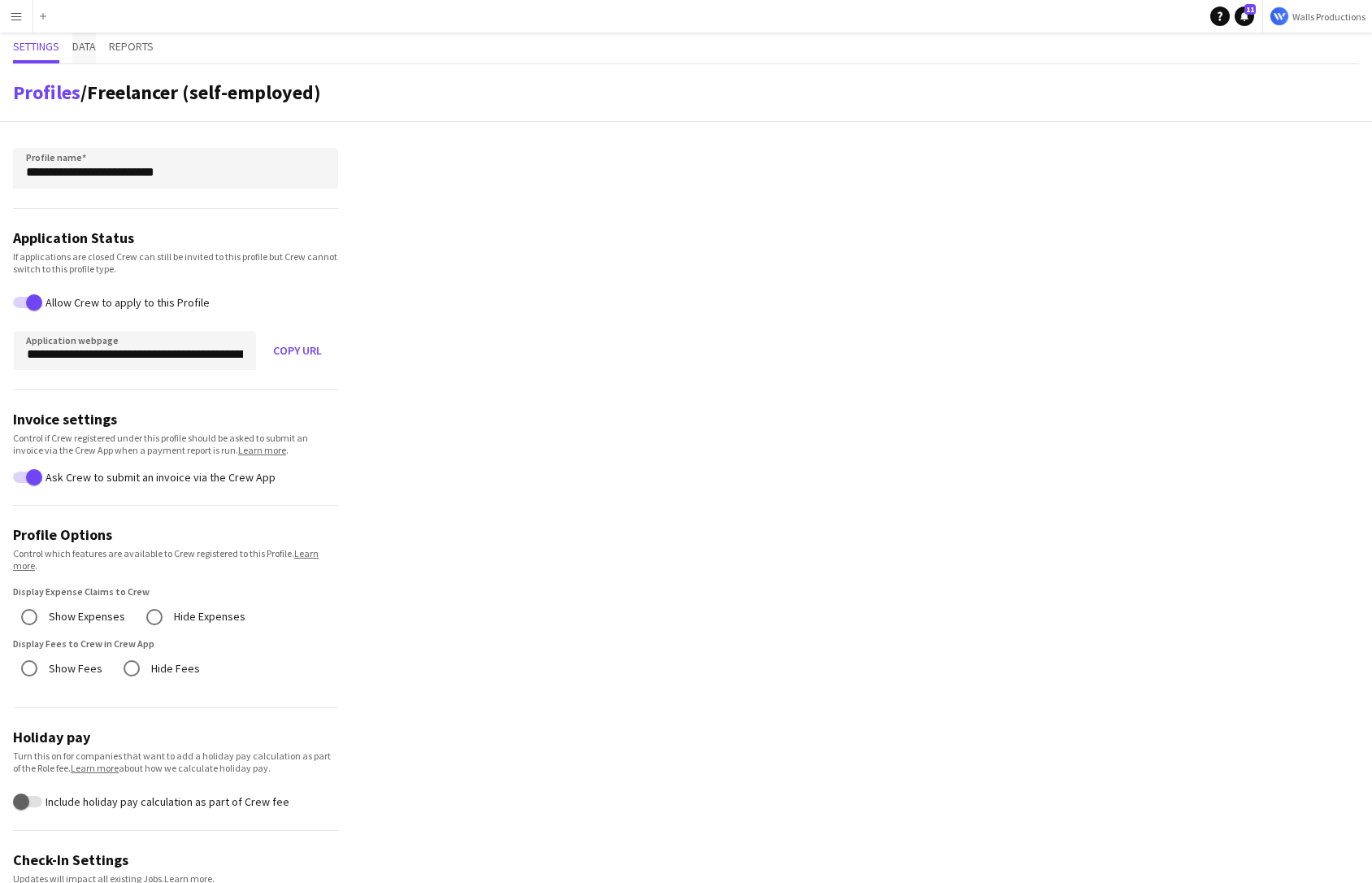
click at [92, 59] on span "Data" at bounding box center [83, 48] width 24 height 31
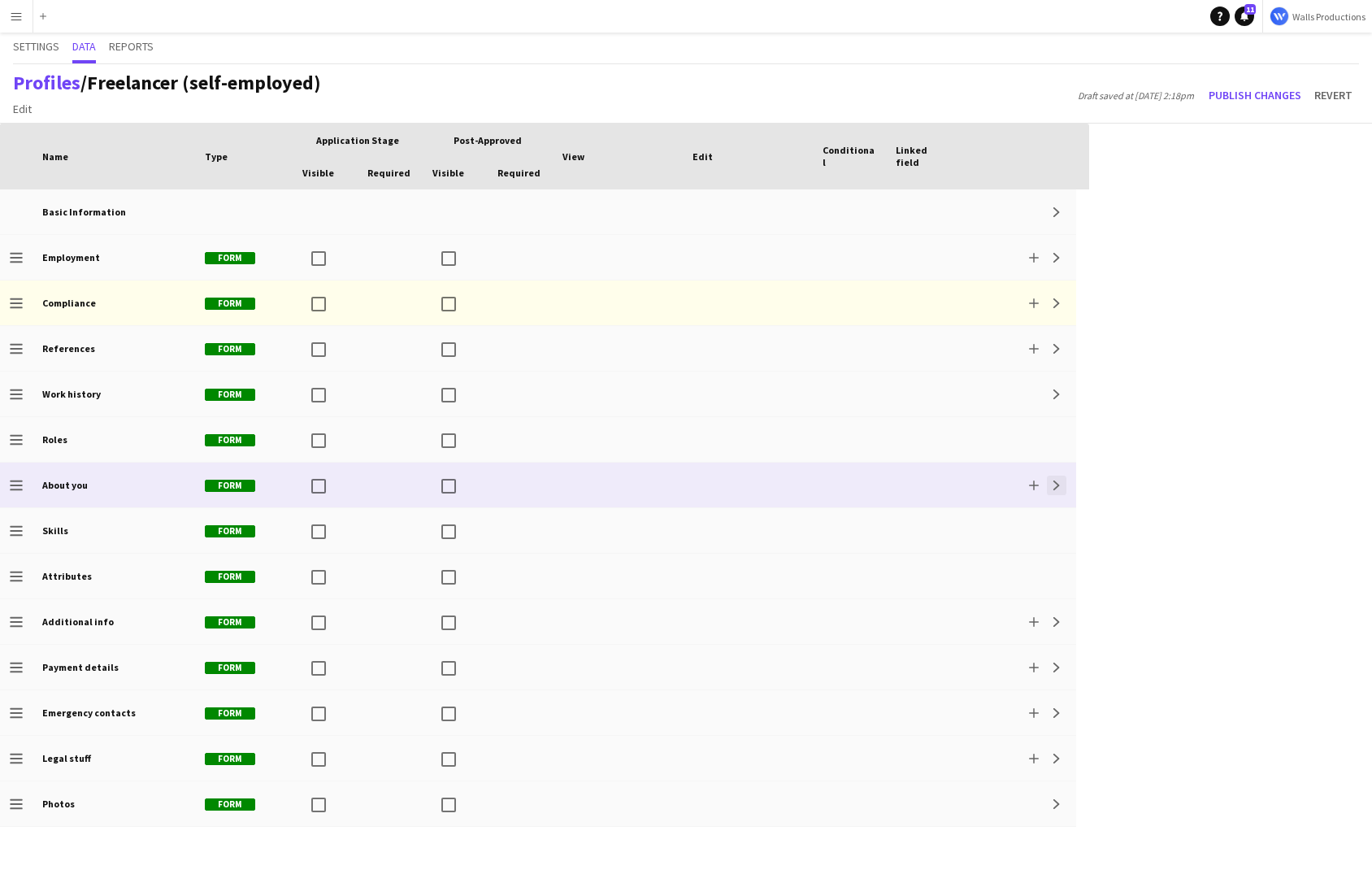
click at [1059, 481] on app-icon "Expand" at bounding box center [1057, 485] width 10 height 10
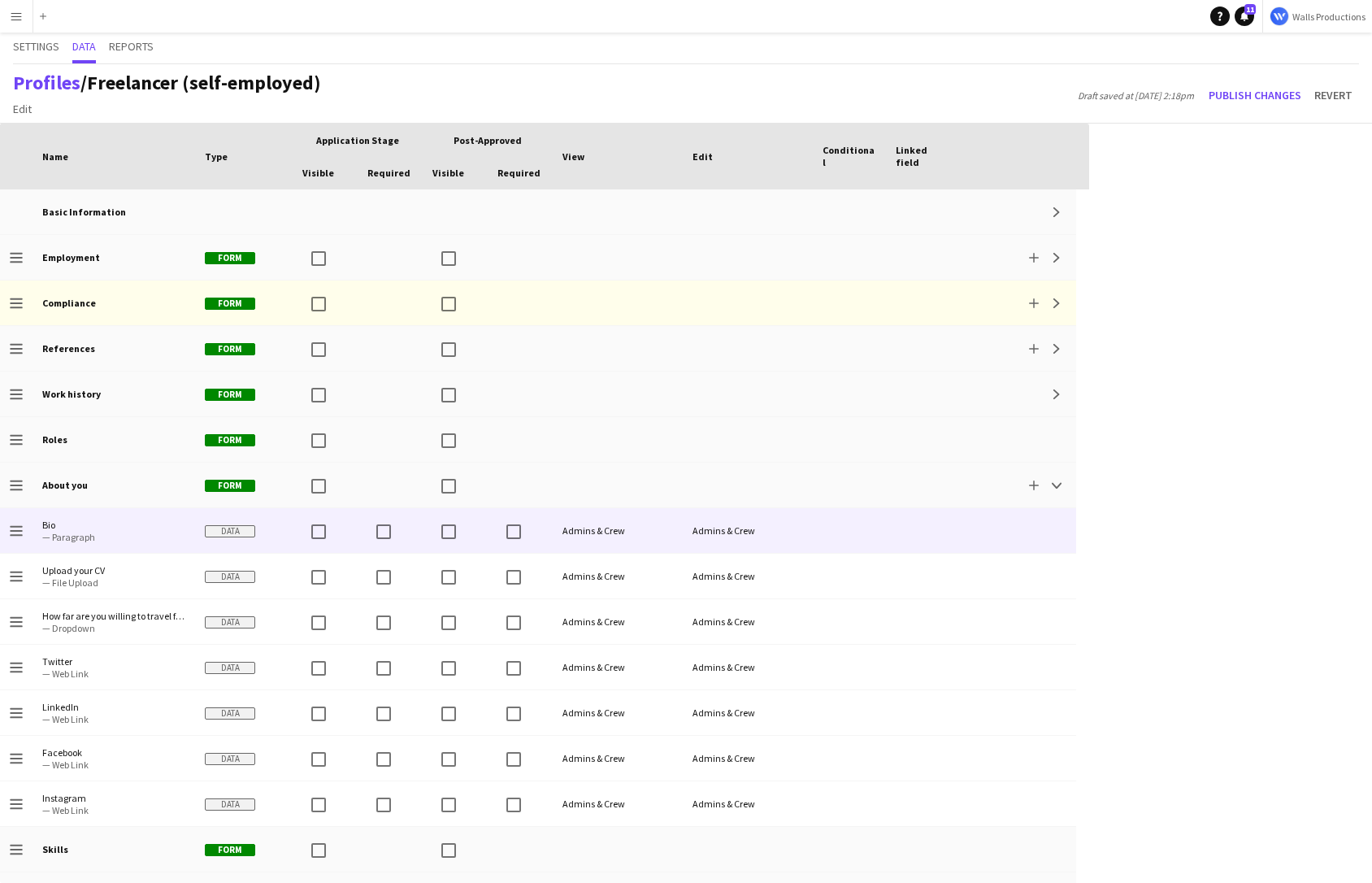
click at [117, 535] on span "— Paragraph" at bounding box center [114, 537] width 143 height 12
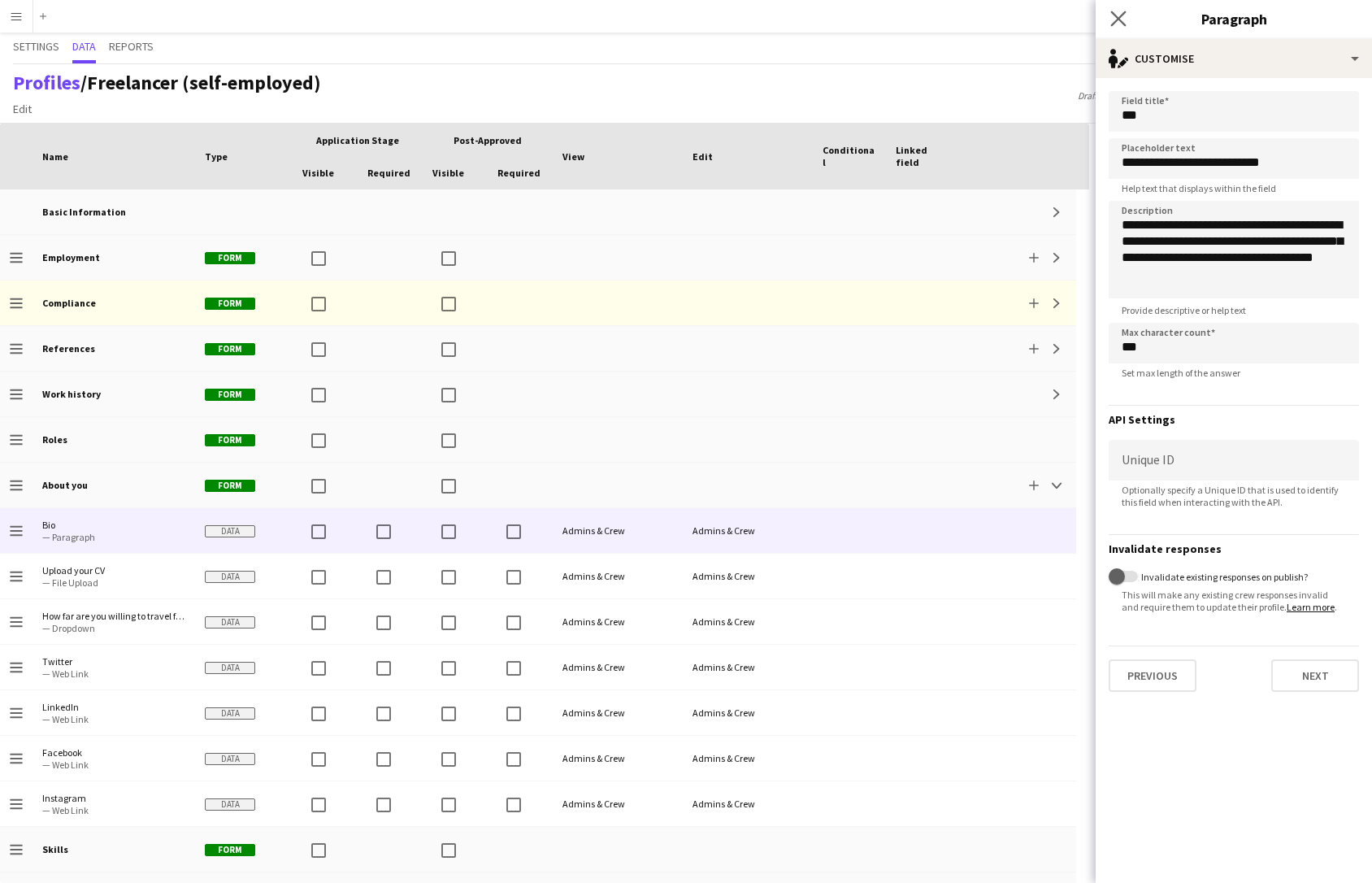
click at [1123, 9] on app-icon "Close pop-in" at bounding box center [1118, 19] width 24 height 24
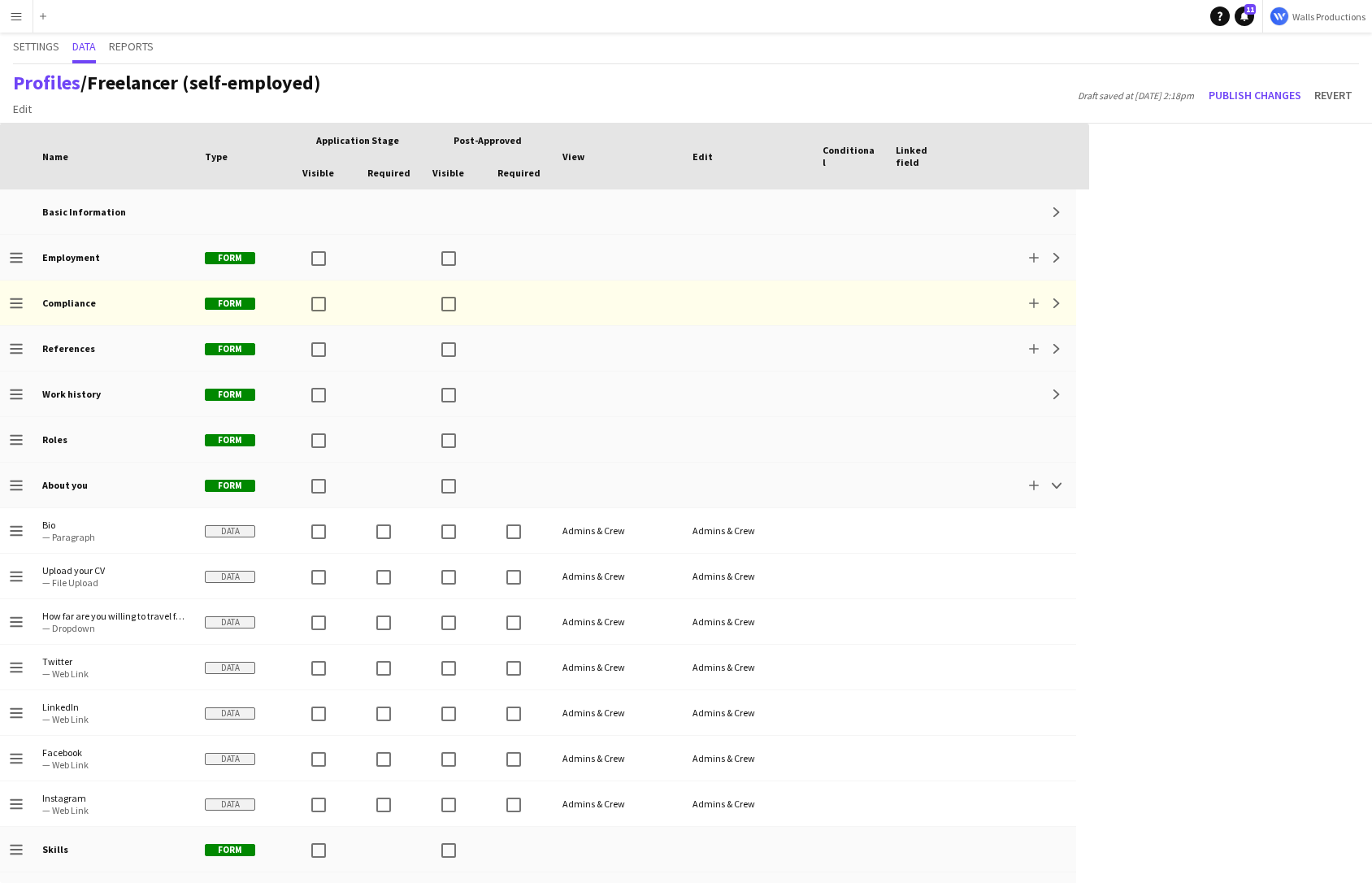
click at [12, 11] on app-icon "Menu" at bounding box center [16, 16] width 13 height 13
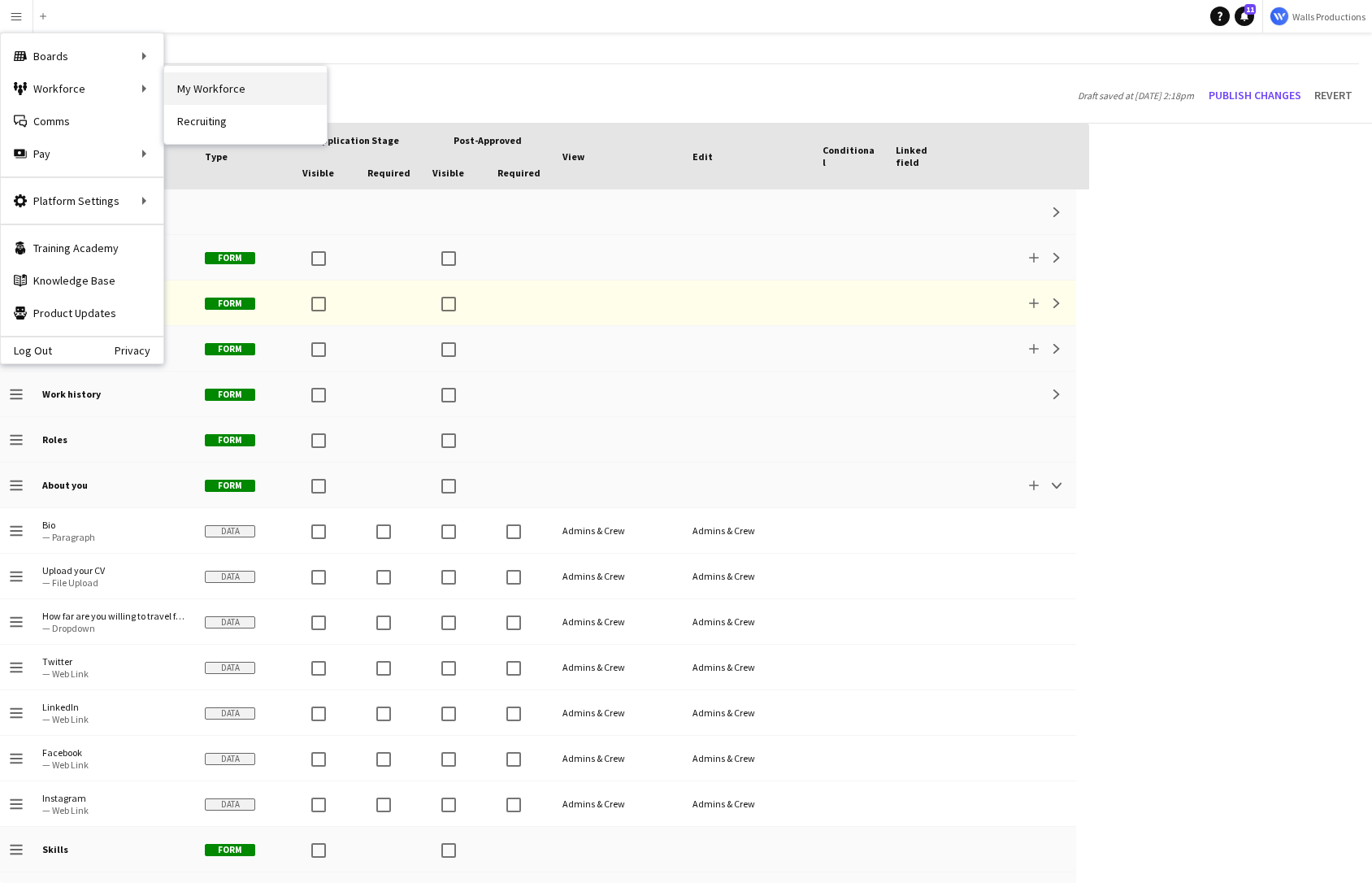
click at [229, 83] on link "My Workforce" at bounding box center [245, 88] width 163 height 33
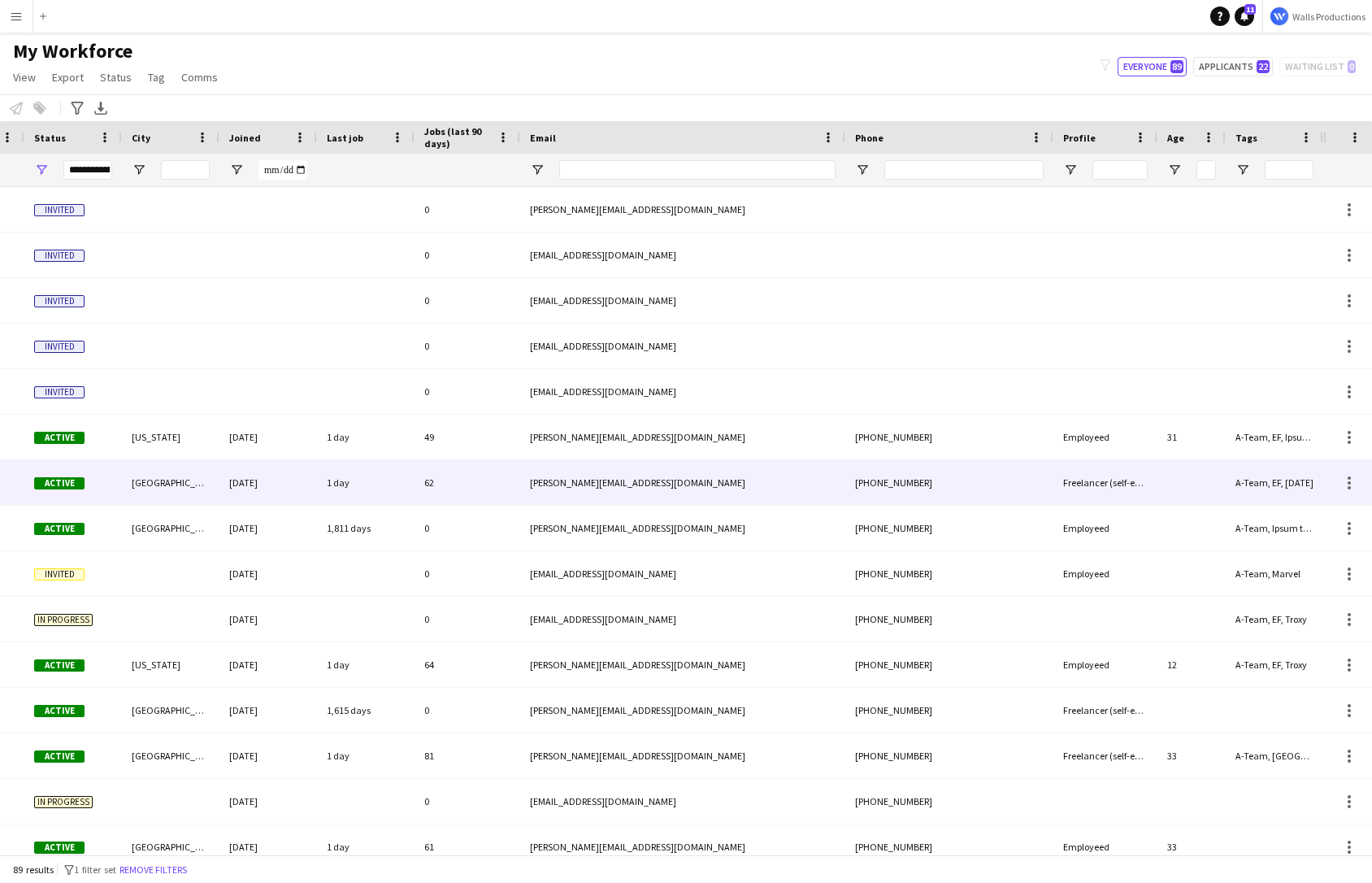
click at [1014, 489] on div "[PHONE_NUMBER]" at bounding box center [949, 482] width 208 height 45
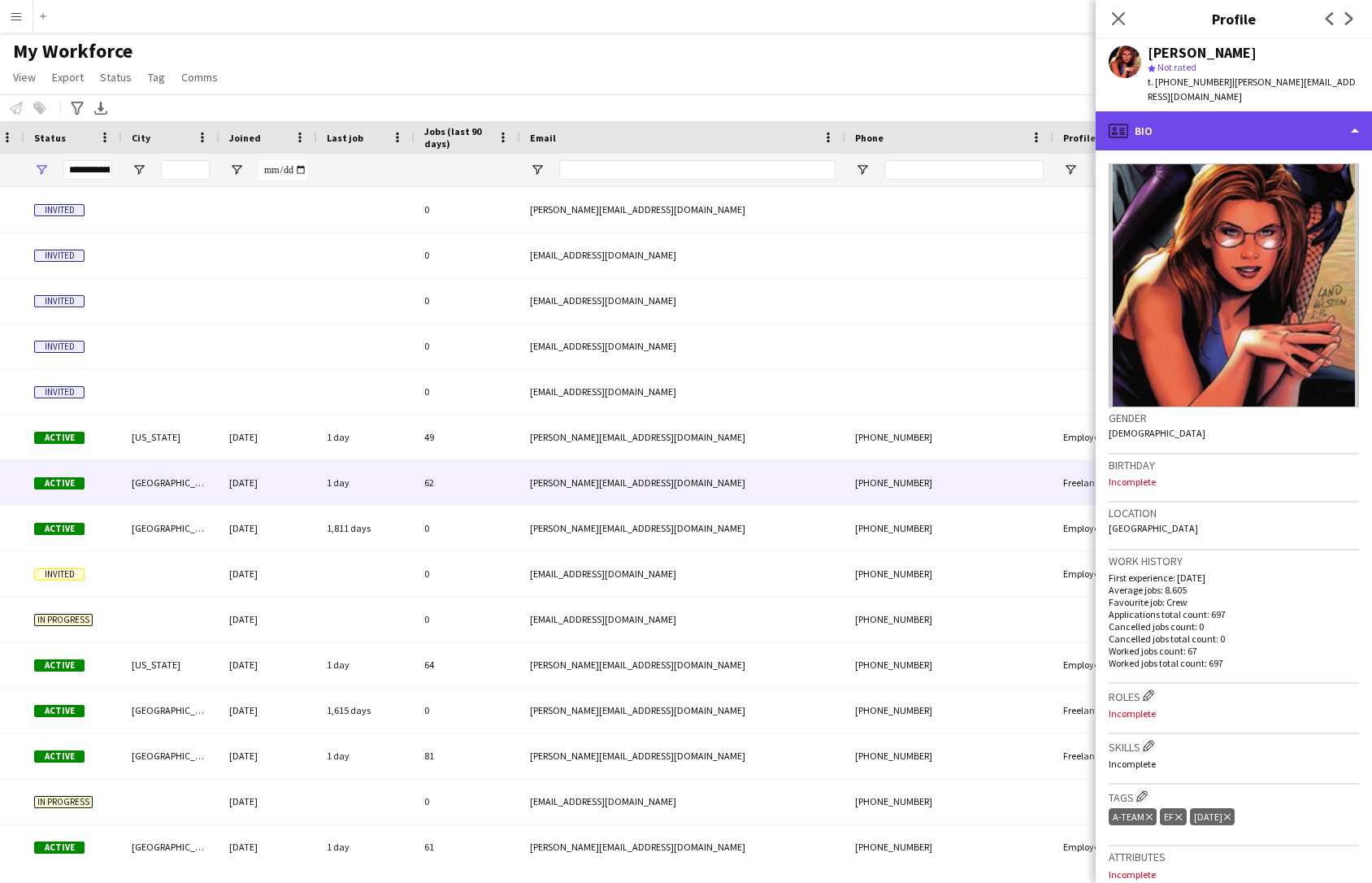
click at [1188, 129] on div "profile Bio" at bounding box center [1234, 131] width 277 height 39
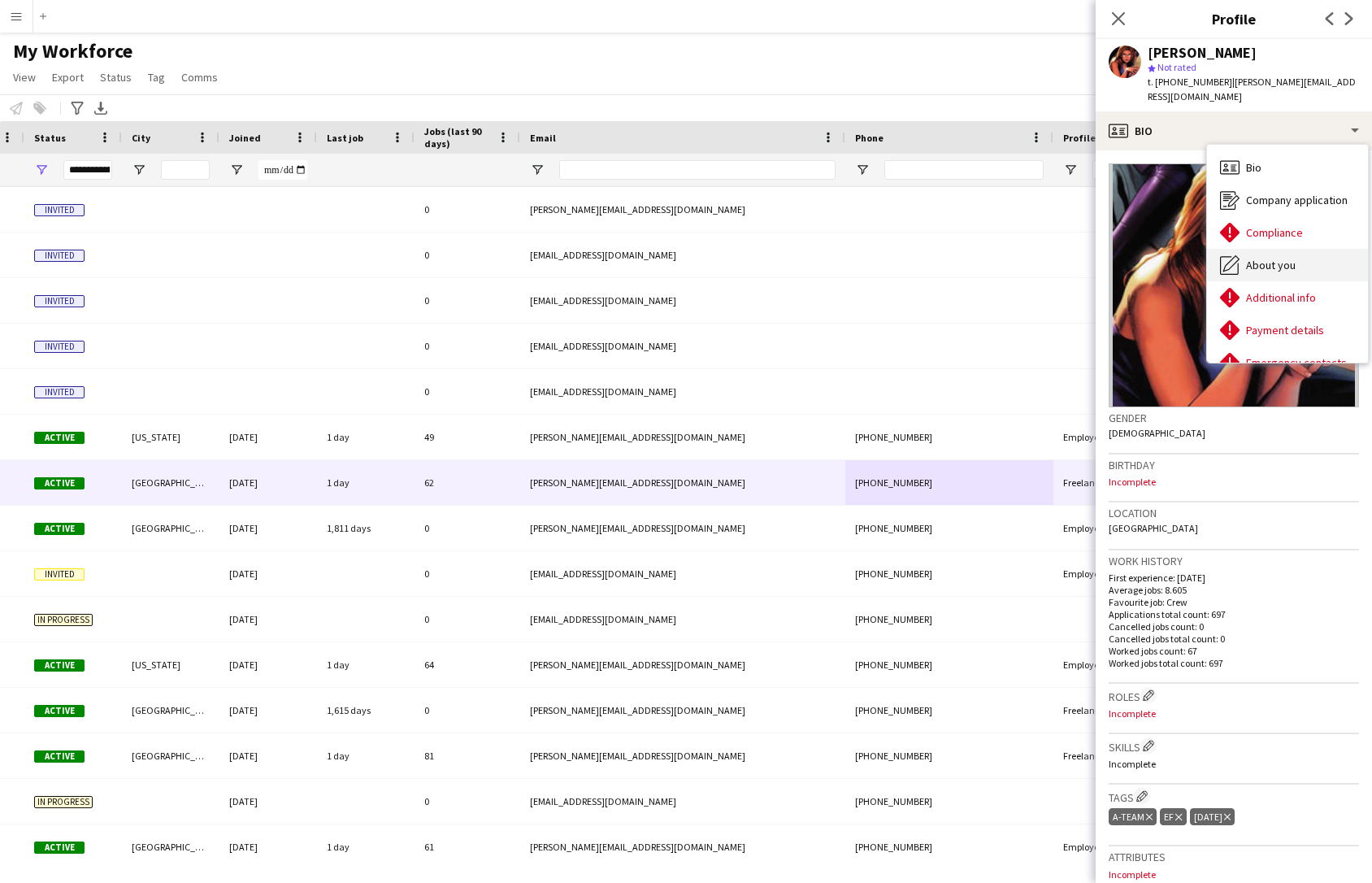
click at [1188, 249] on div "About you About you" at bounding box center [1288, 265] width 161 height 33
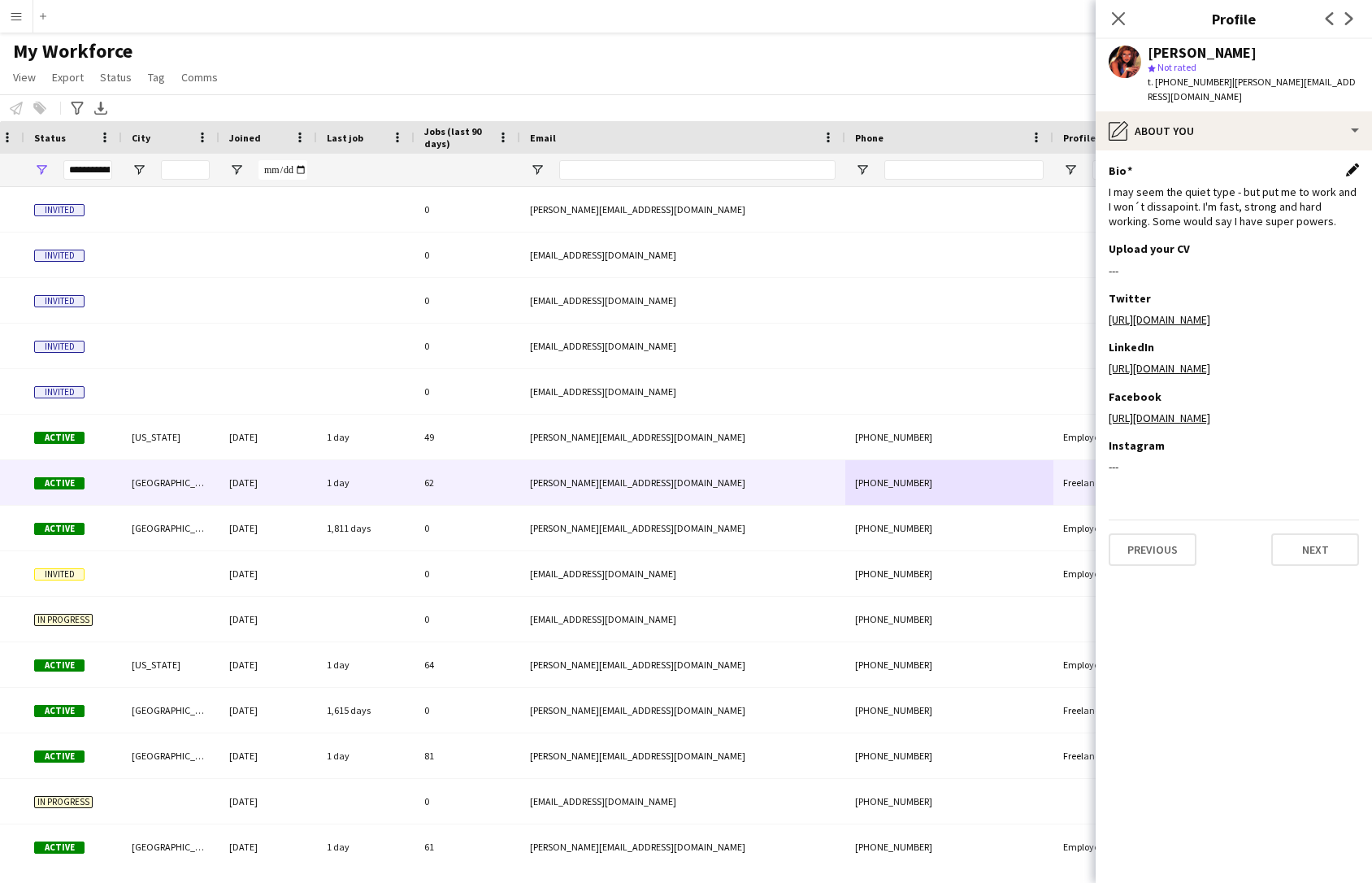
click at [1188, 169] on app-icon "Edit this field" at bounding box center [1352, 170] width 13 height 13
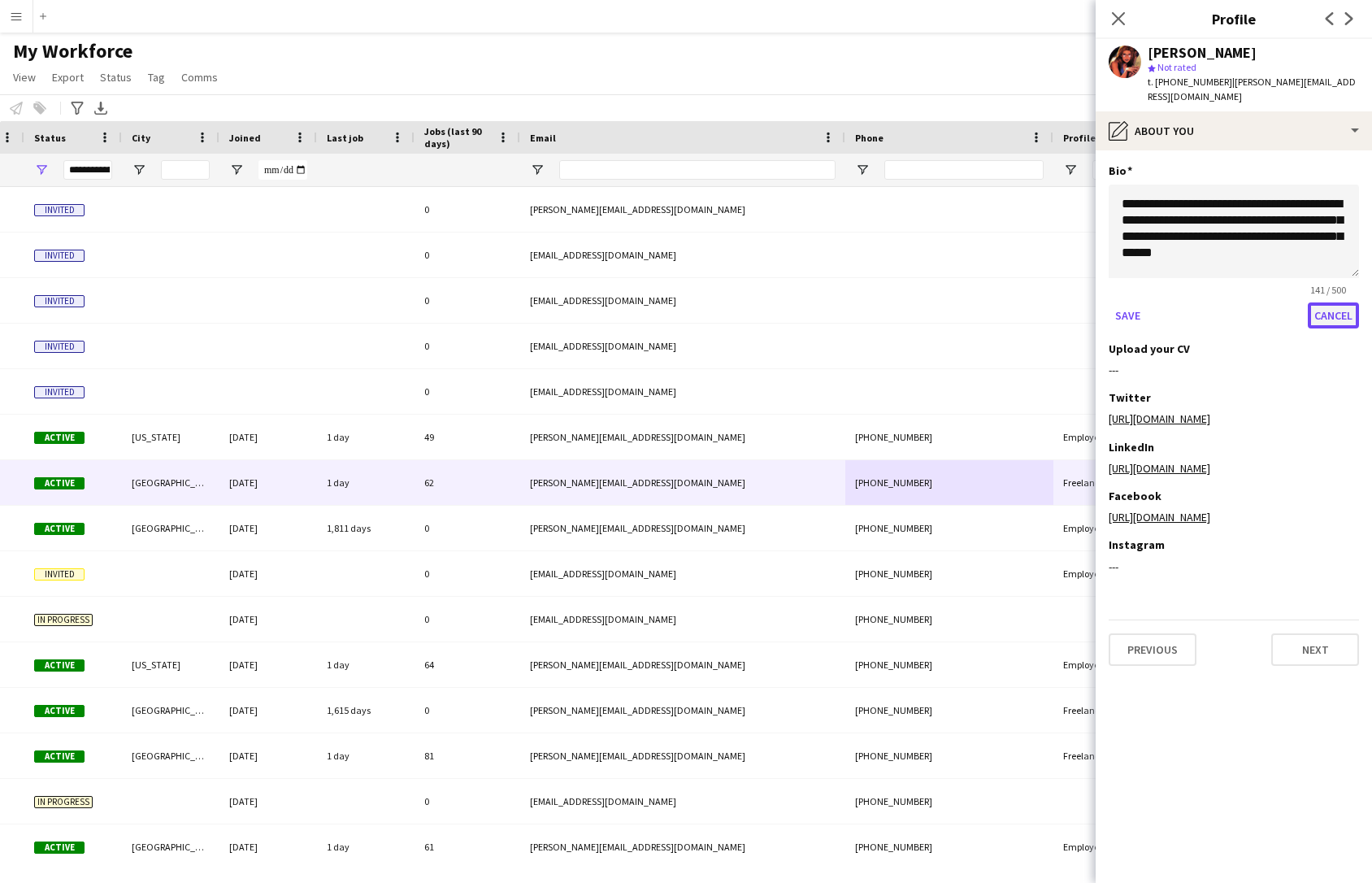
click at [1188, 316] on button "Cancel" at bounding box center [1334, 316] width 52 height 26
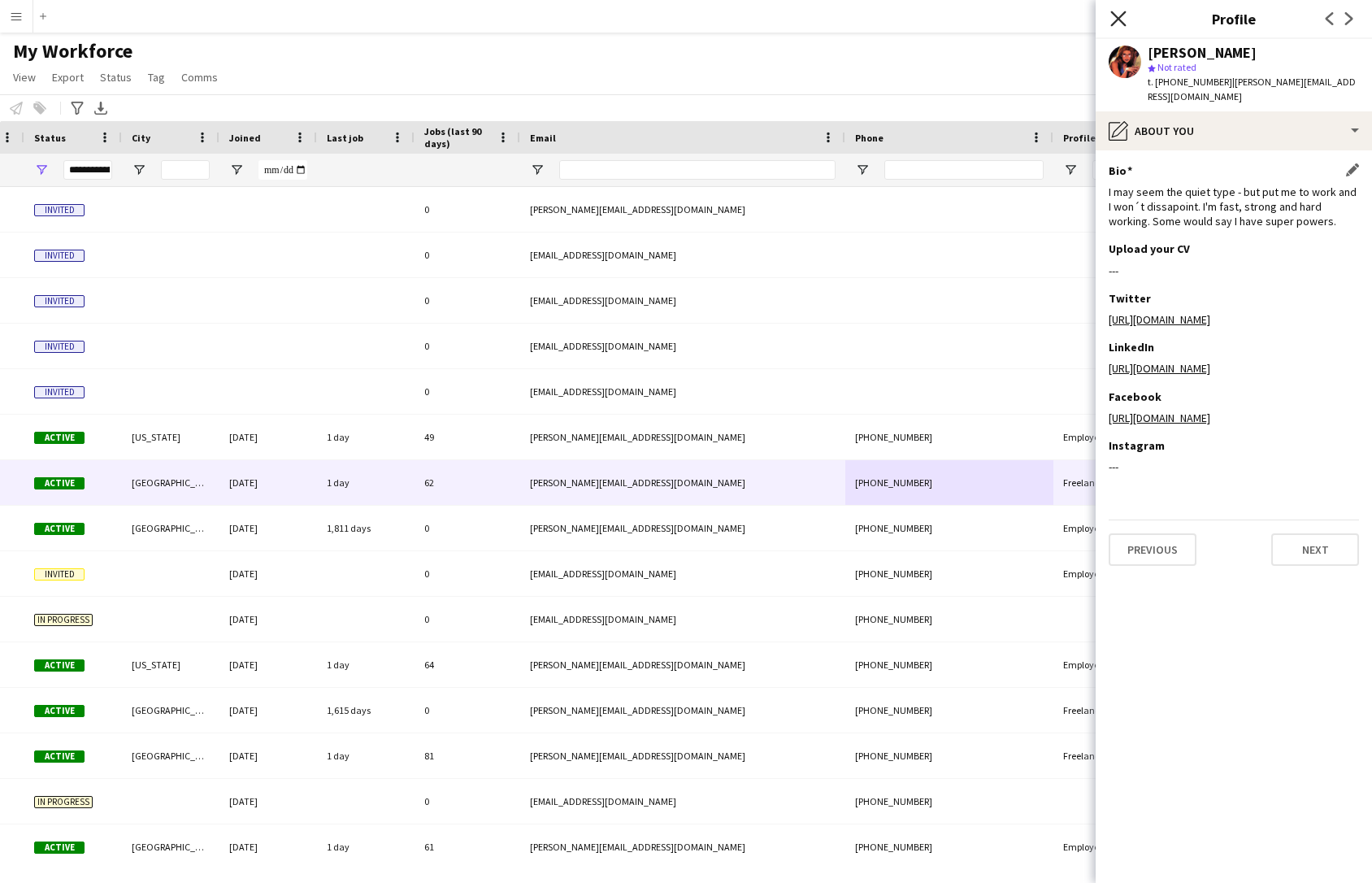
click at [1113, 17] on icon "Close pop-in" at bounding box center [1118, 18] width 16 height 16
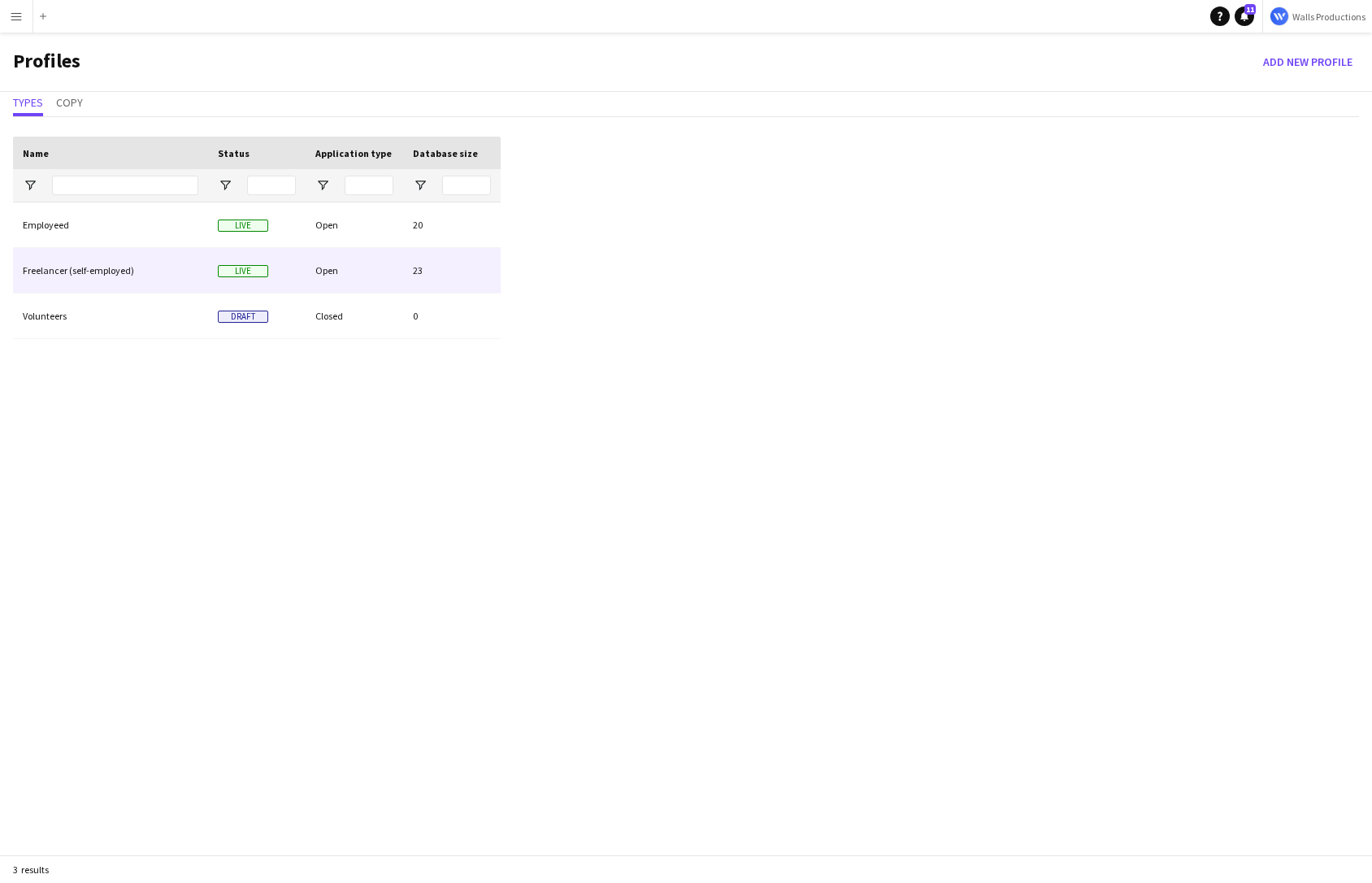
click at [94, 268] on div "Freelancer (self-employed)" at bounding box center [110, 270] width 195 height 45
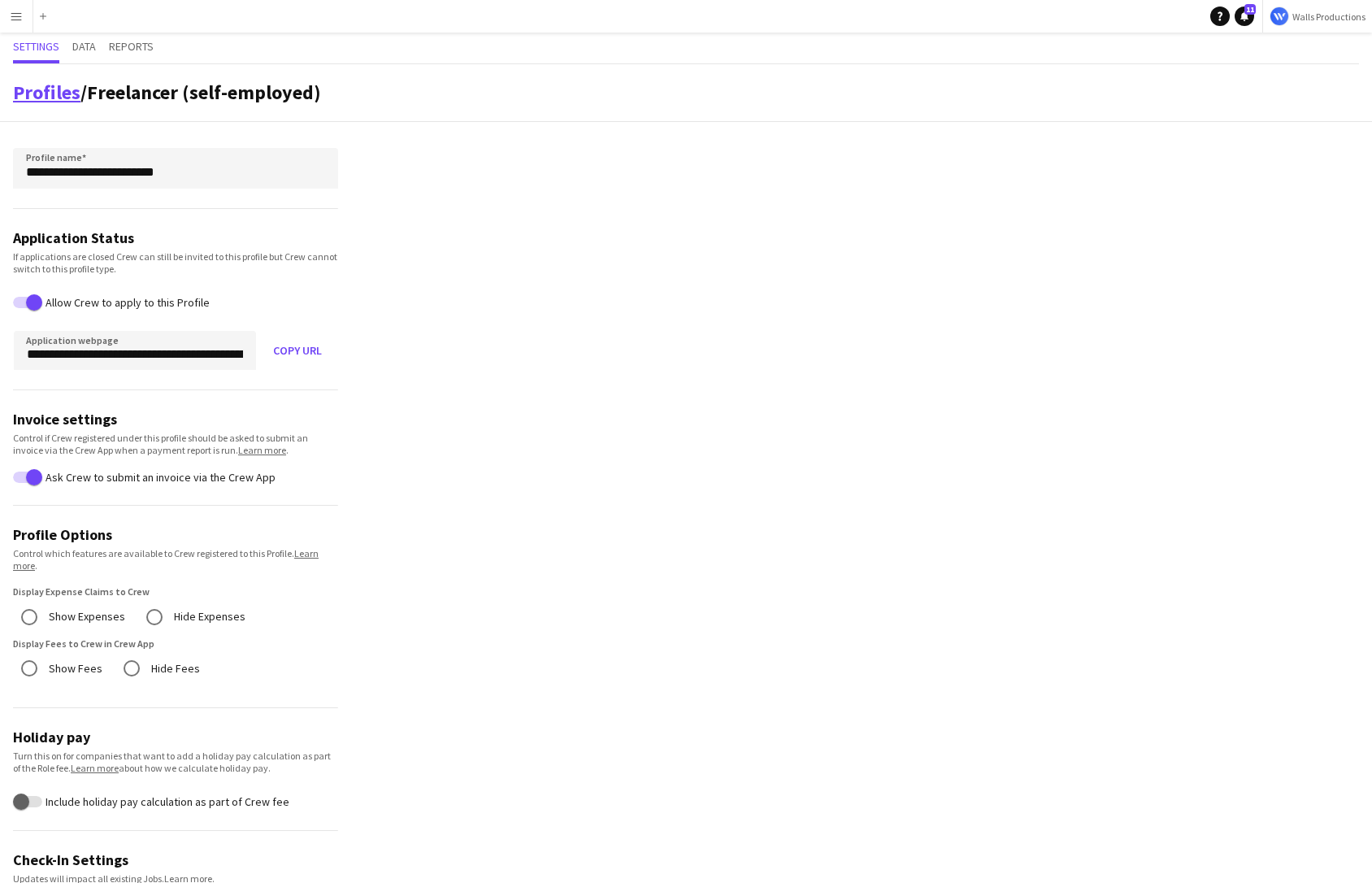
click at [47, 99] on link "Profiles" at bounding box center [47, 92] width 67 height 25
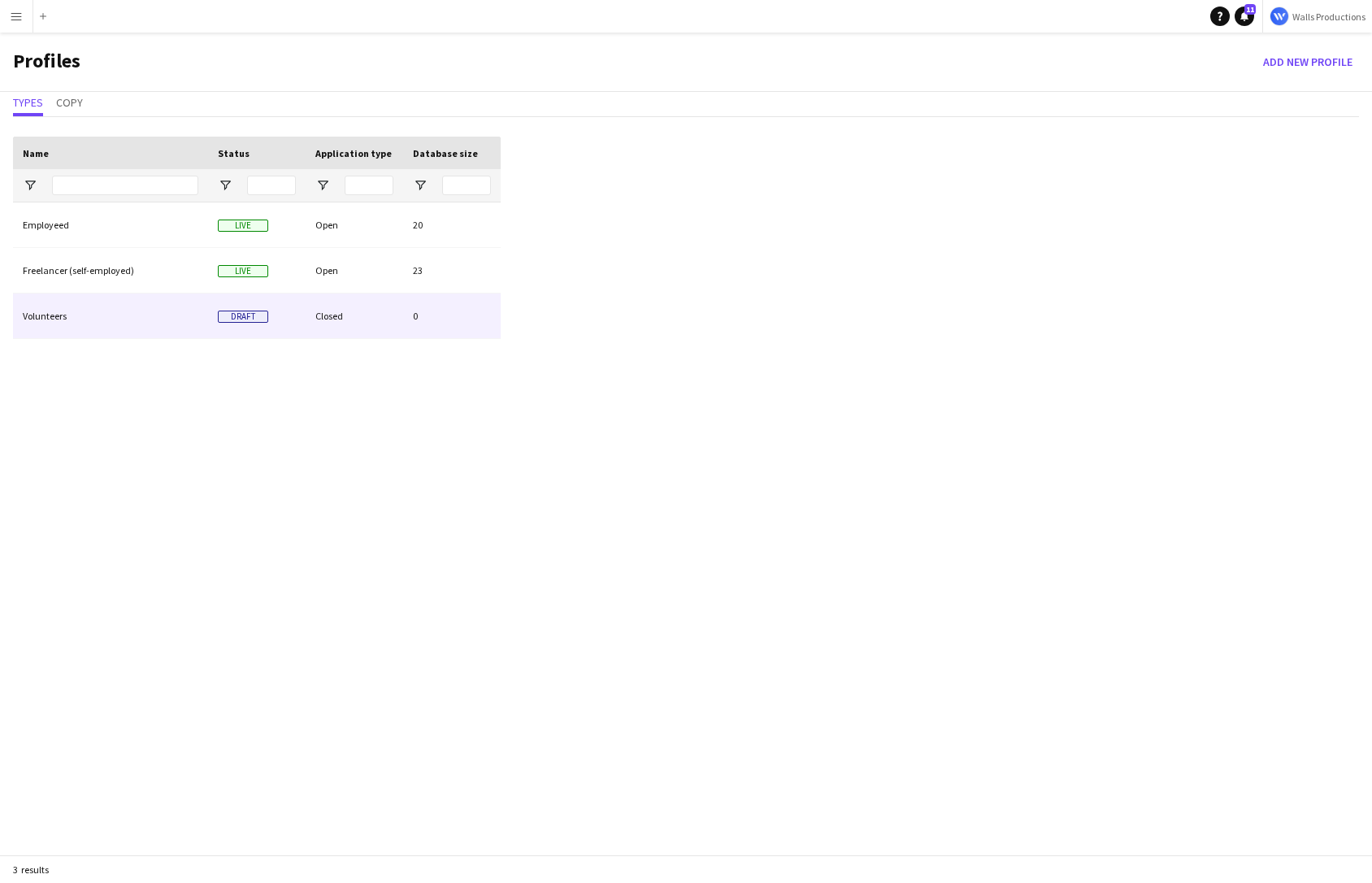
click at [74, 327] on div "Volunteers" at bounding box center [110, 316] width 195 height 45
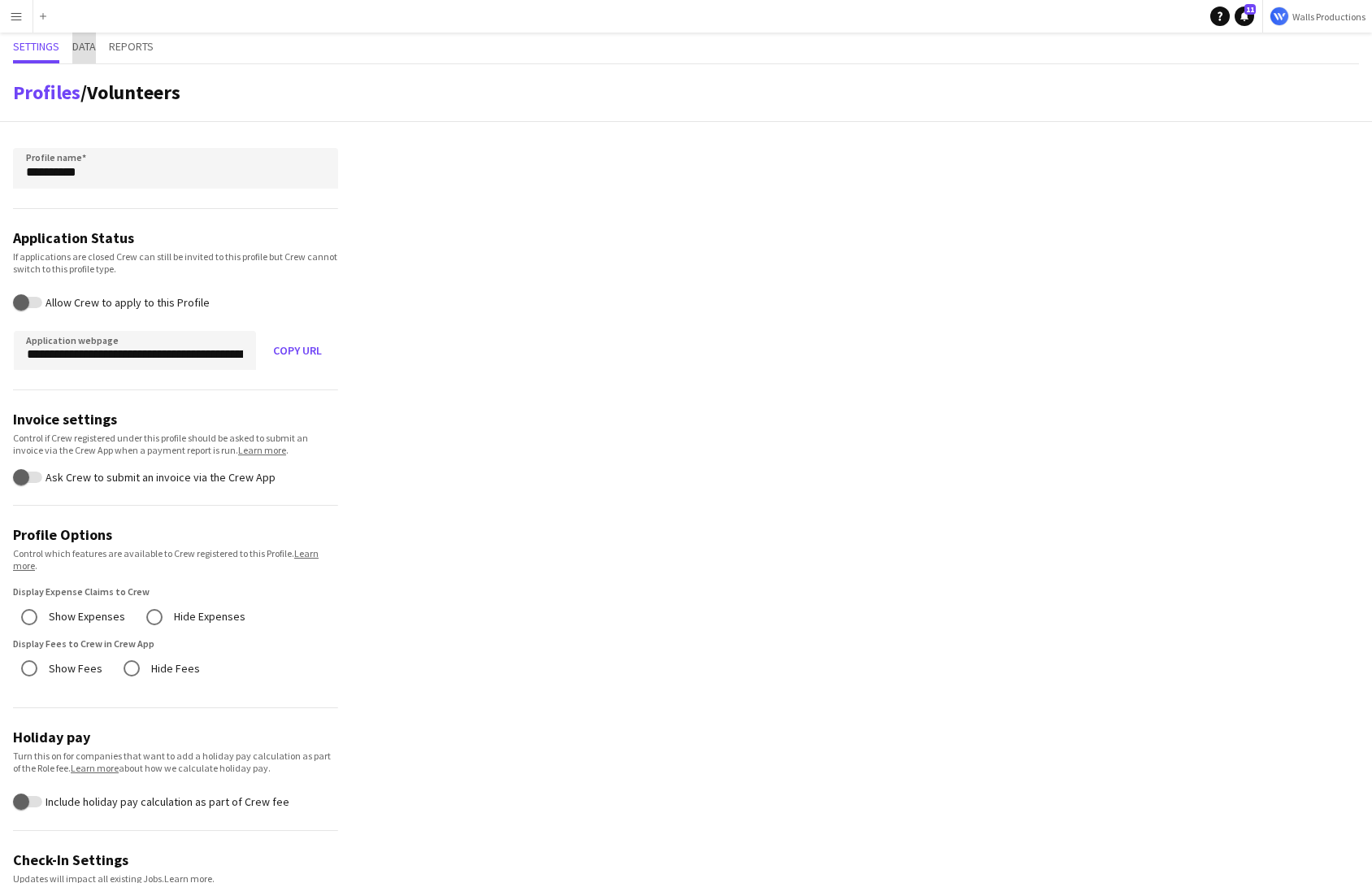
click at [86, 43] on span "Data" at bounding box center [83, 47] width 24 height 11
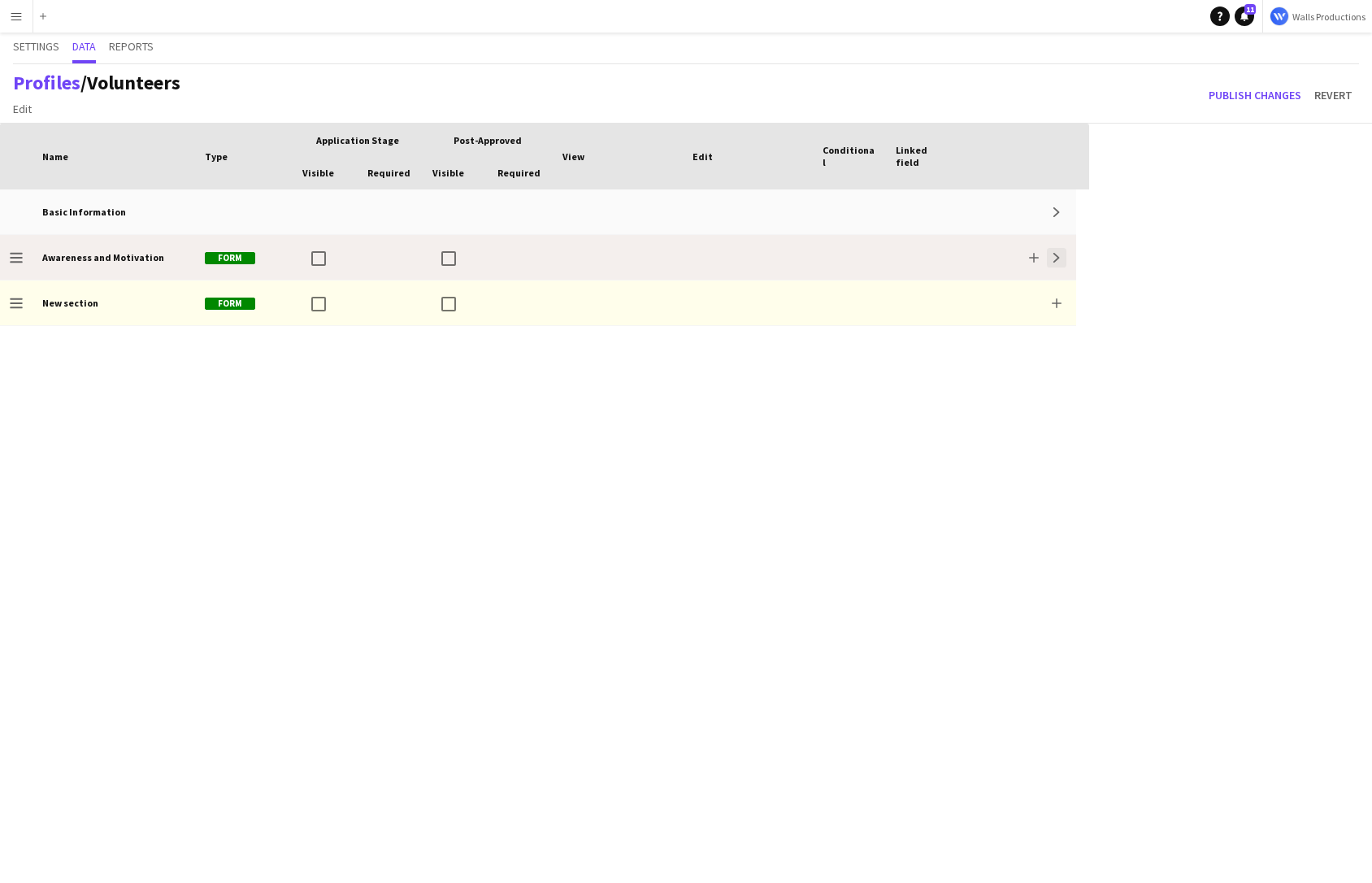
click at [1057, 251] on button "Expand" at bounding box center [1057, 258] width 20 height 20
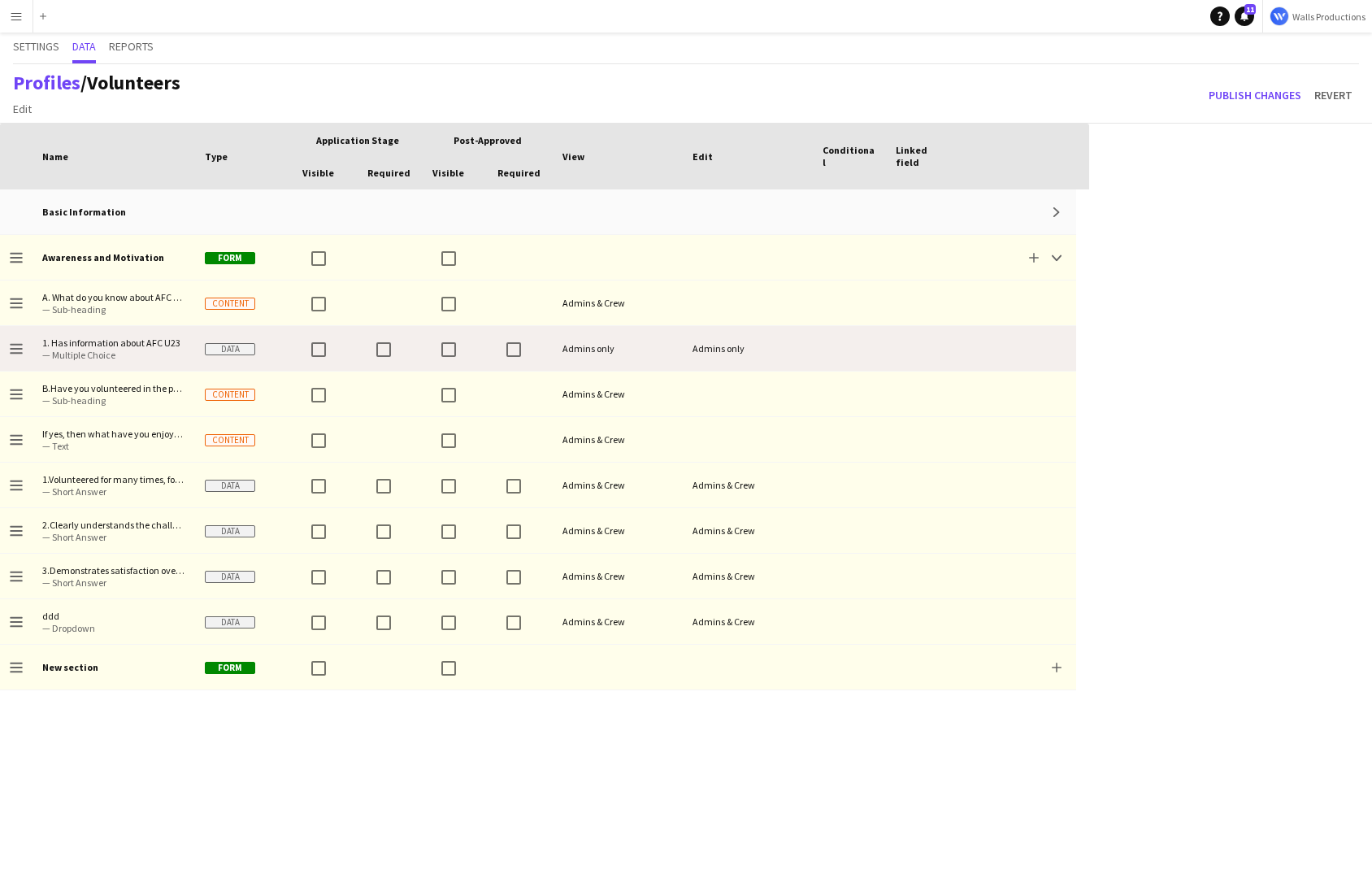
click at [97, 352] on span "— Multiple Choice" at bounding box center [114, 354] width 143 height 12
